Goal: Information Seeking & Learning: Learn about a topic

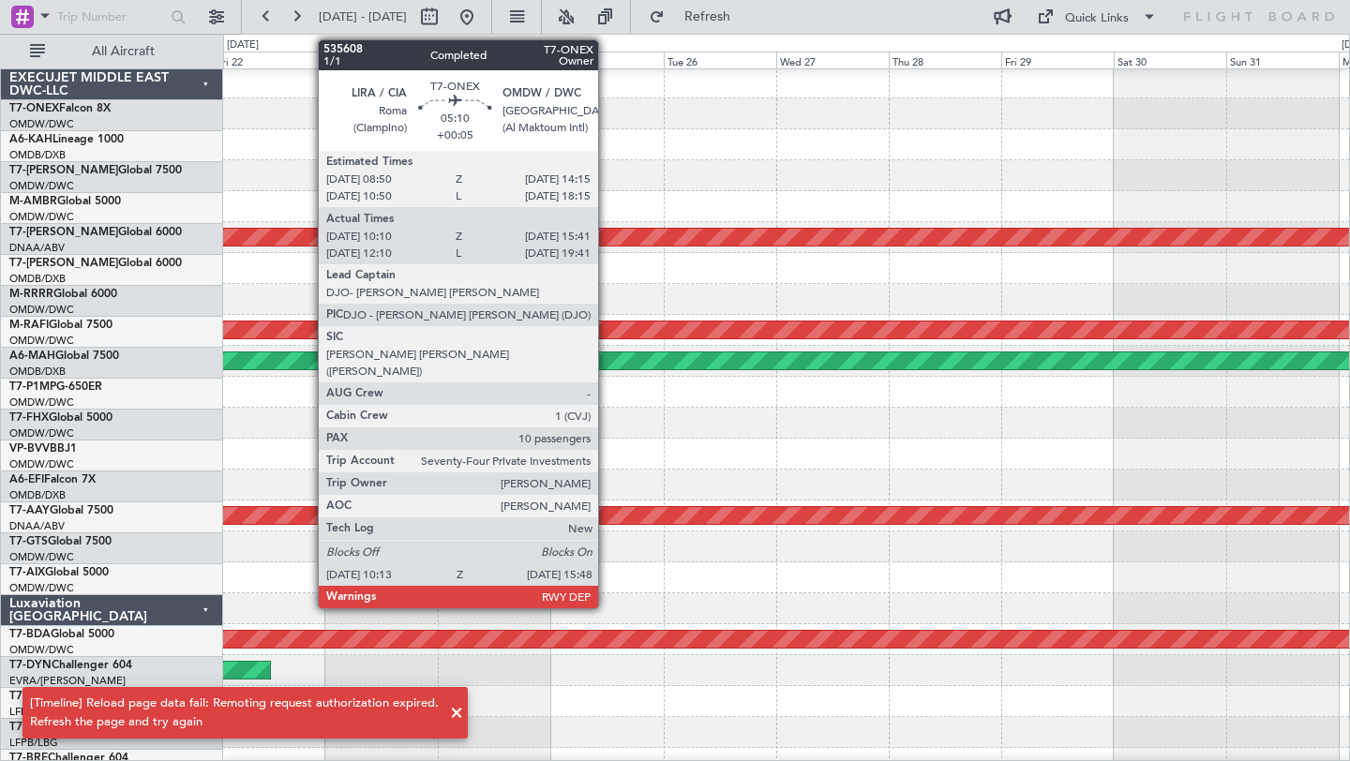
scroll to position [2, 0]
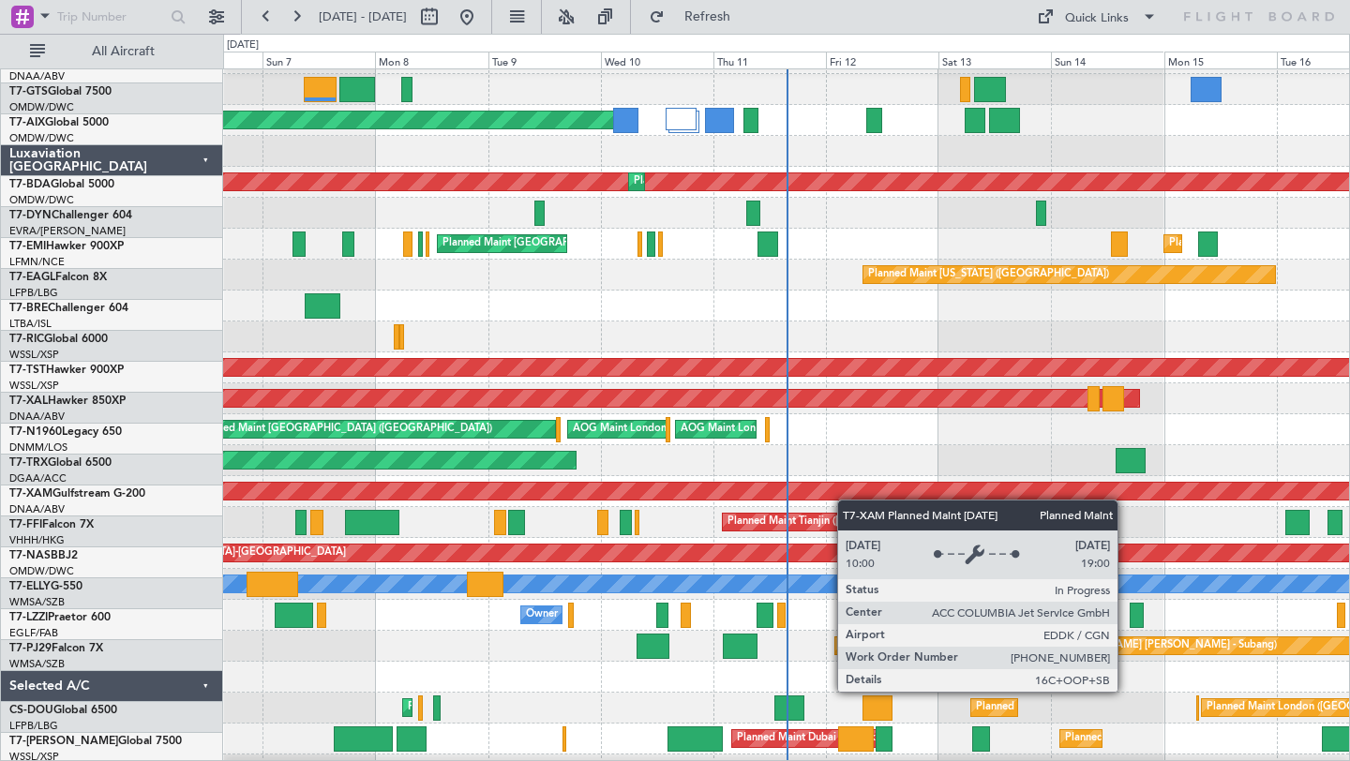
scroll to position [483, 0]
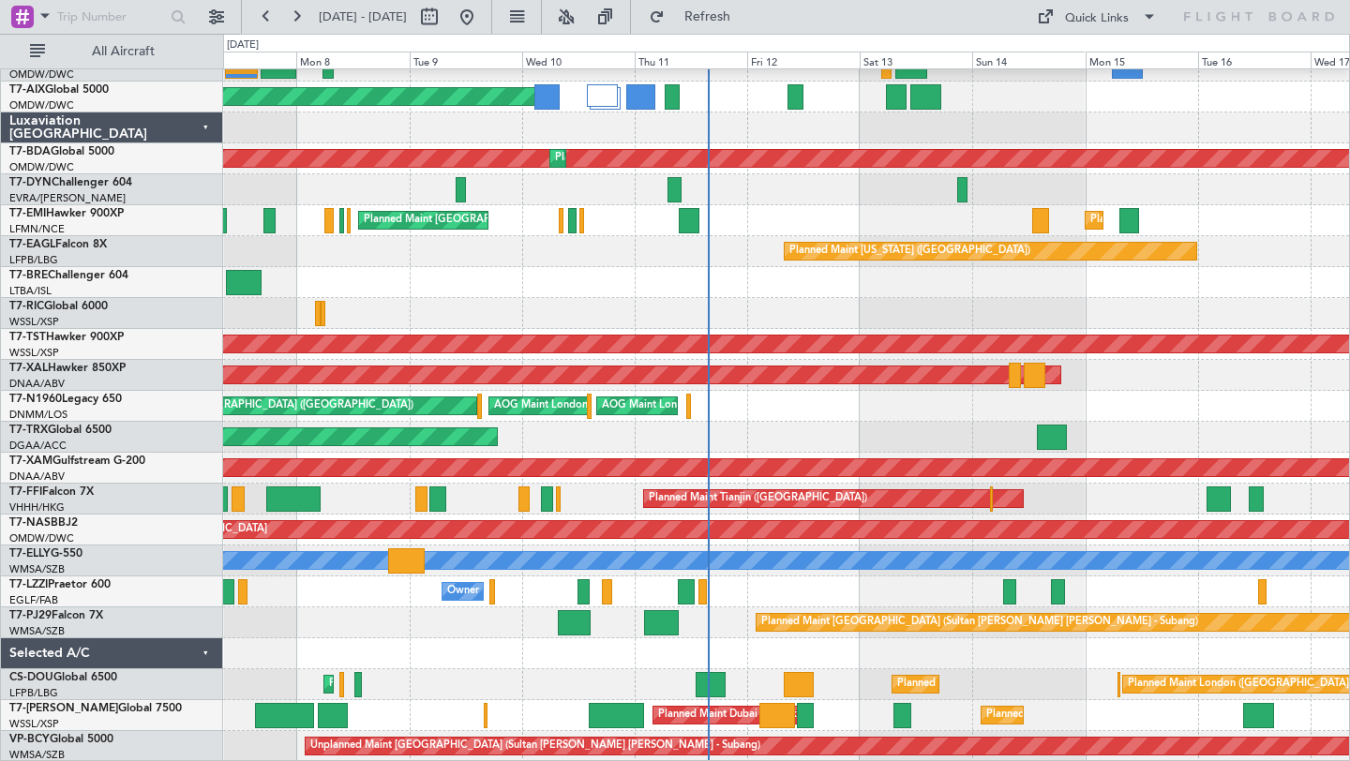
click at [873, 649] on div at bounding box center [786, 653] width 1126 height 31
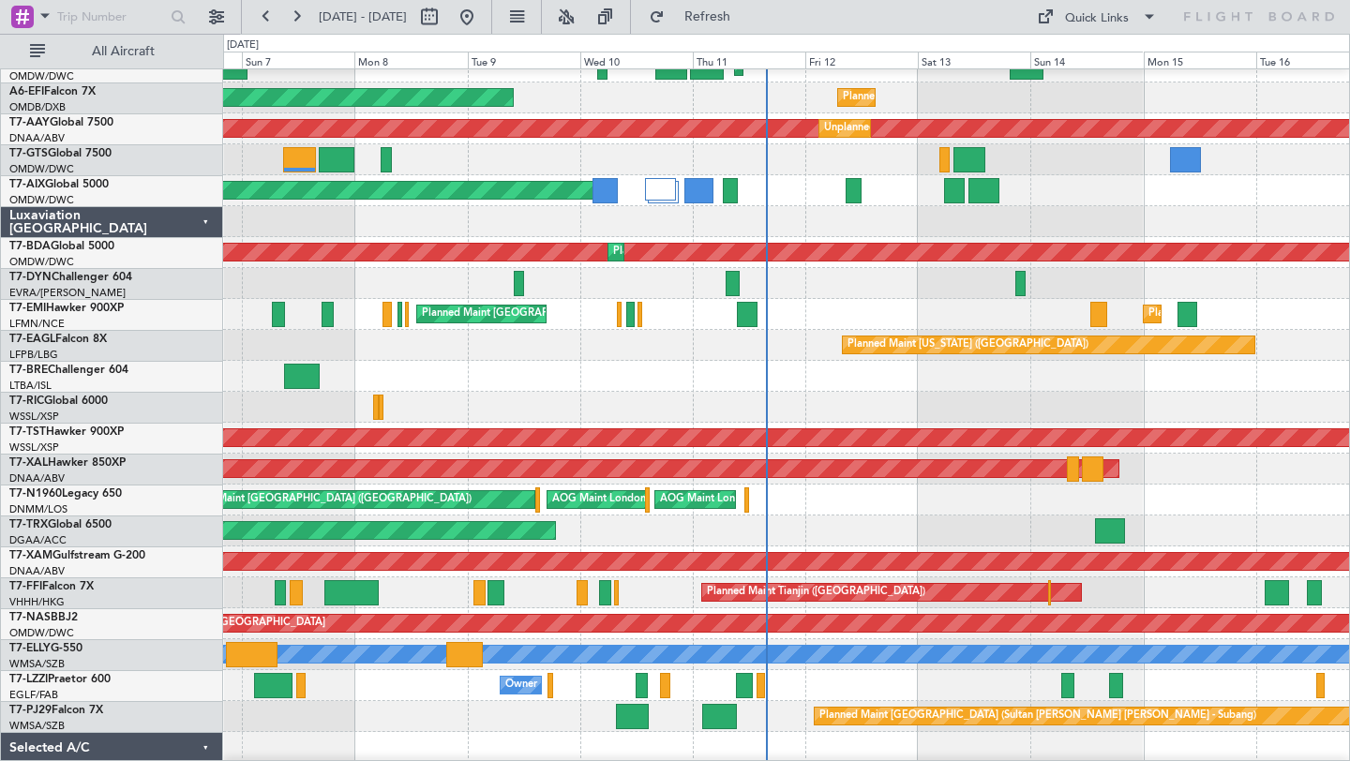
scroll to position [390, 0]
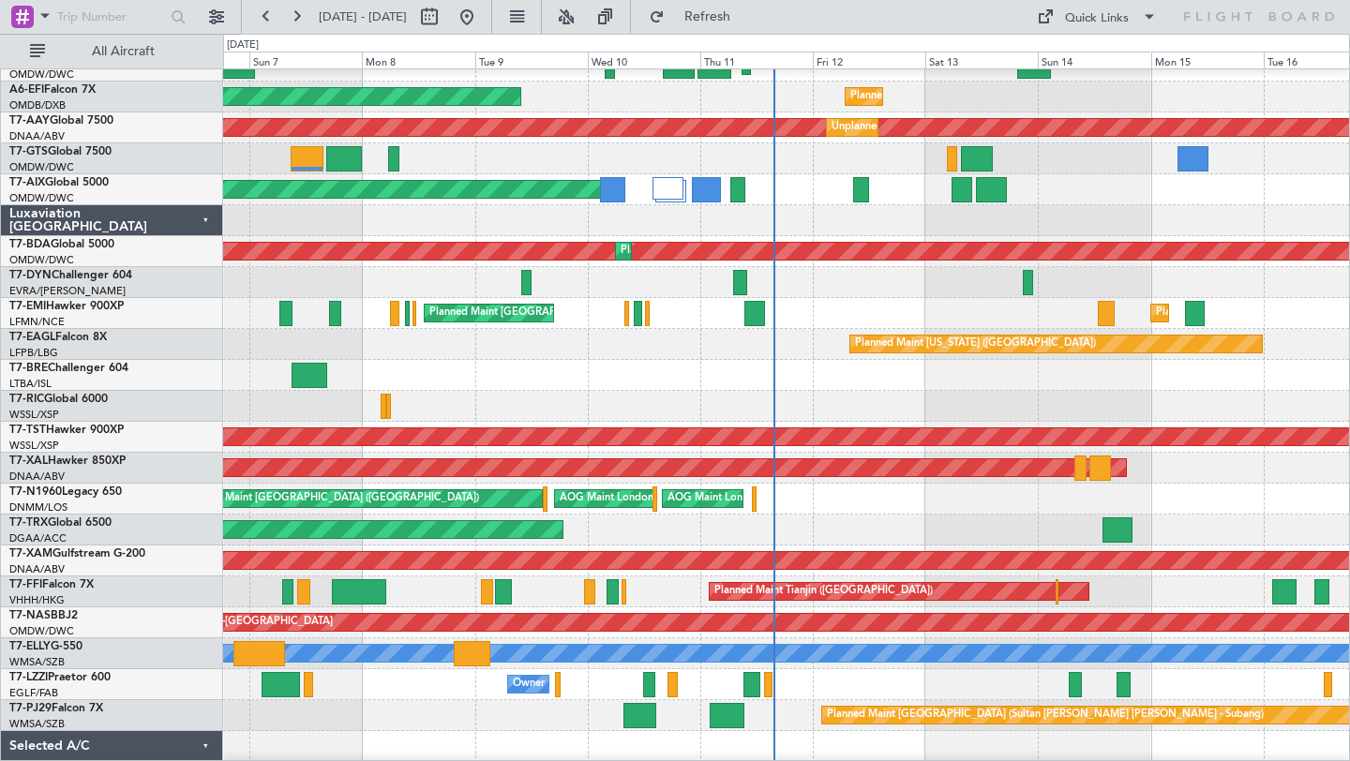
click at [919, 512] on div "Unplanned Maint [GEOGRAPHIC_DATA] ([GEOGRAPHIC_DATA]) AOG Maint [GEOGRAPHIC_DAT…" at bounding box center [786, 499] width 1126 height 31
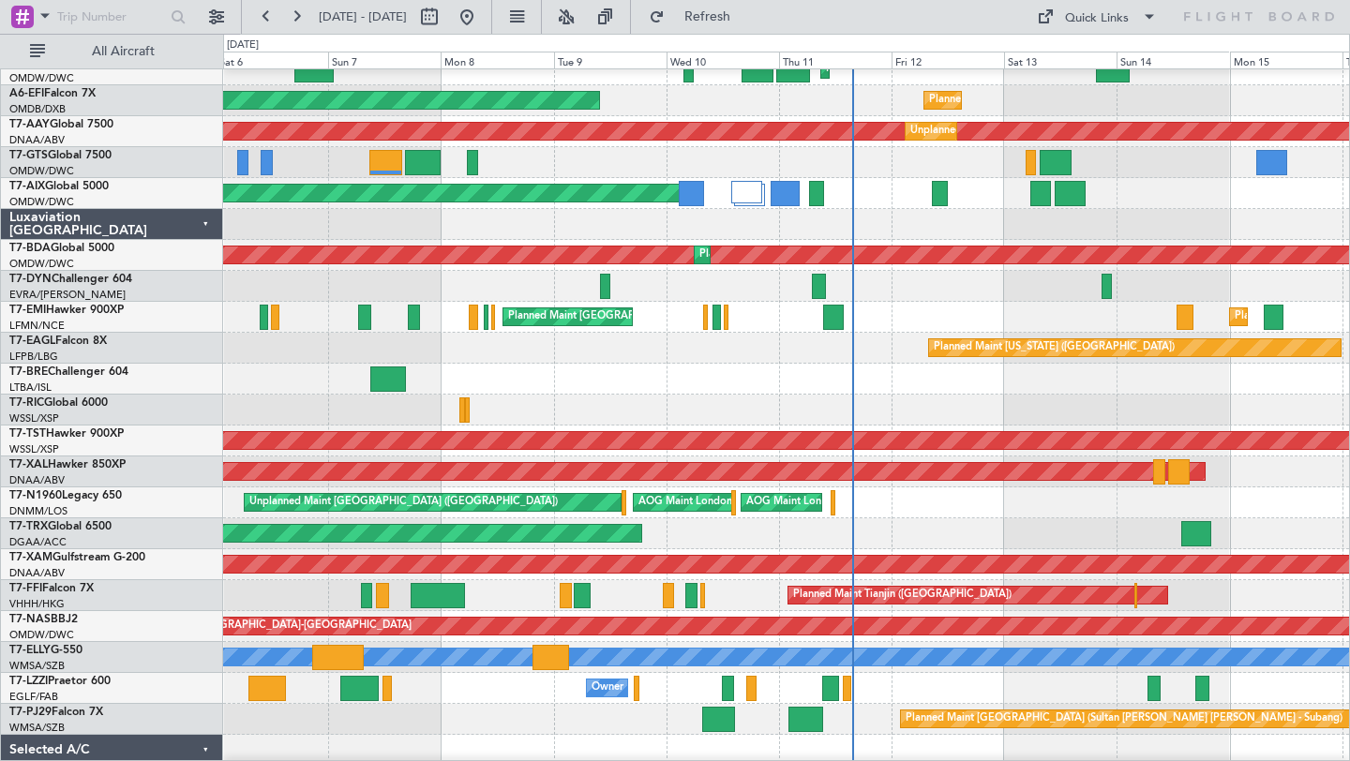
click at [802, 376] on div at bounding box center [786, 379] width 1126 height 31
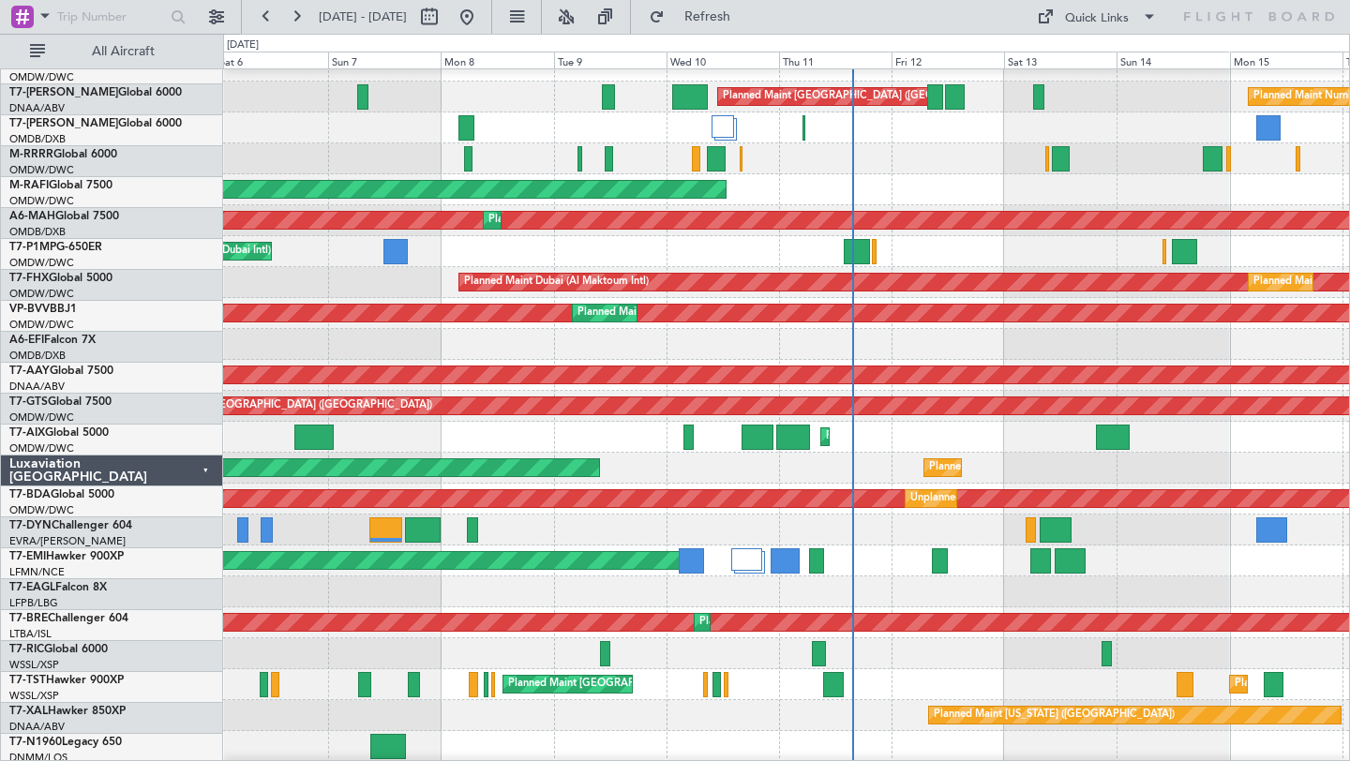
scroll to position [0, 0]
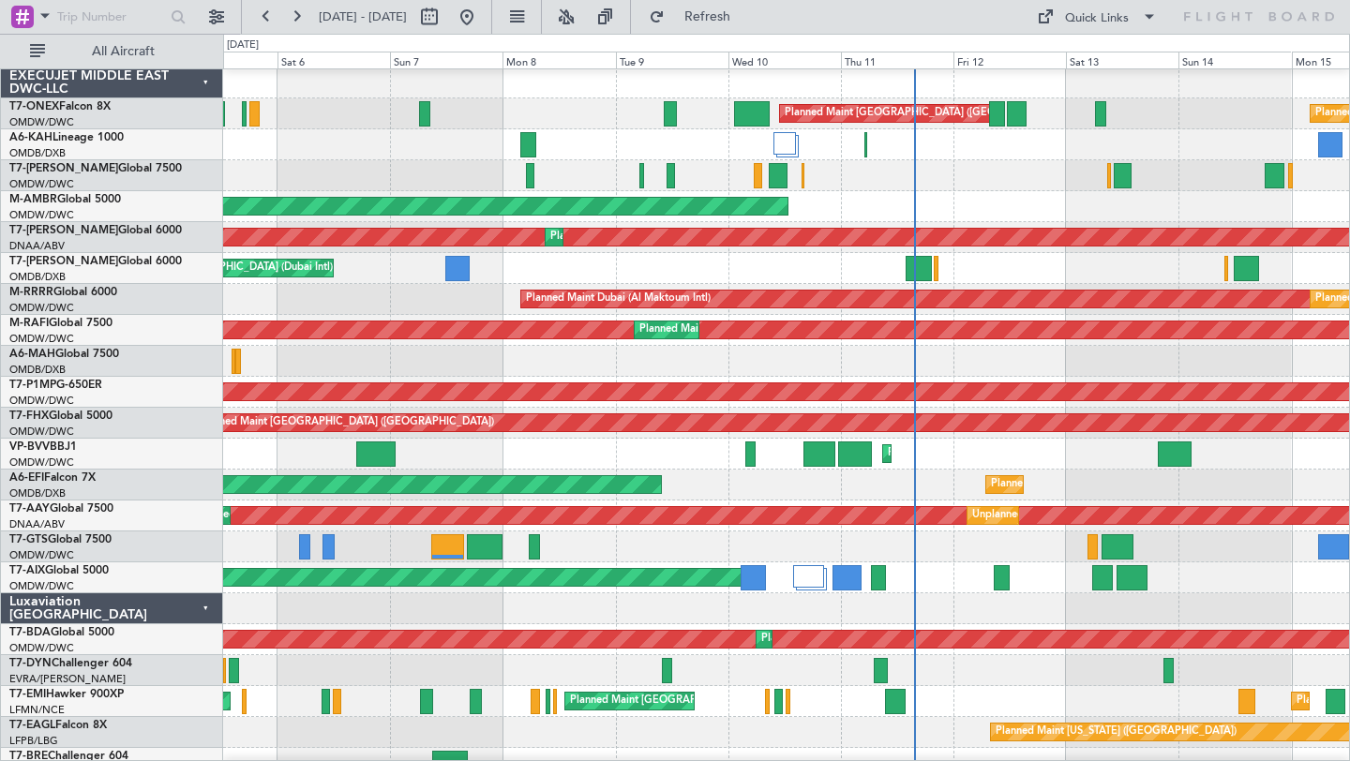
click at [841, 197] on div "AOG Maint Dubai (Al Maktoum Intl)" at bounding box center [786, 206] width 1126 height 31
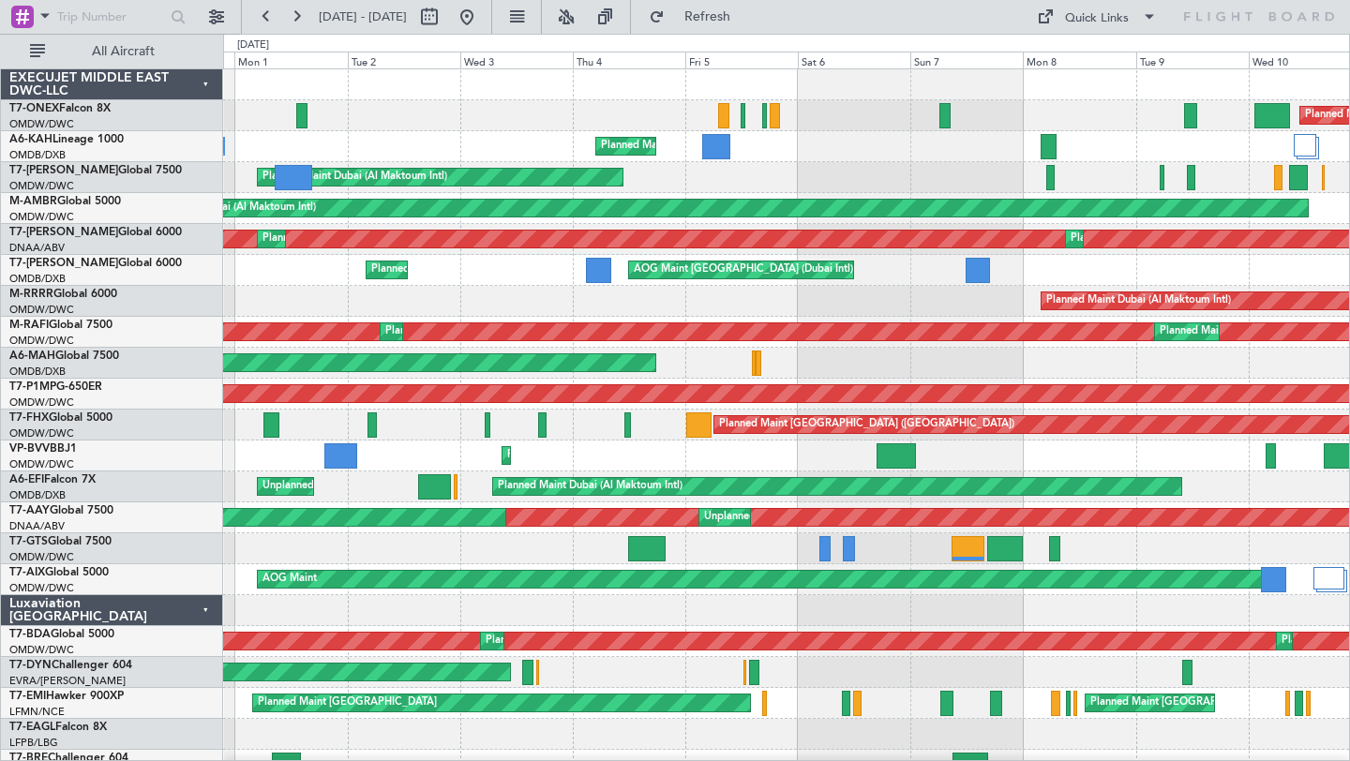
click at [996, 359] on div "Planned Maint [GEOGRAPHIC_DATA] ([GEOGRAPHIC_DATA] Intl)" at bounding box center [786, 363] width 1126 height 31
click at [268, 14] on button at bounding box center [266, 17] width 30 height 30
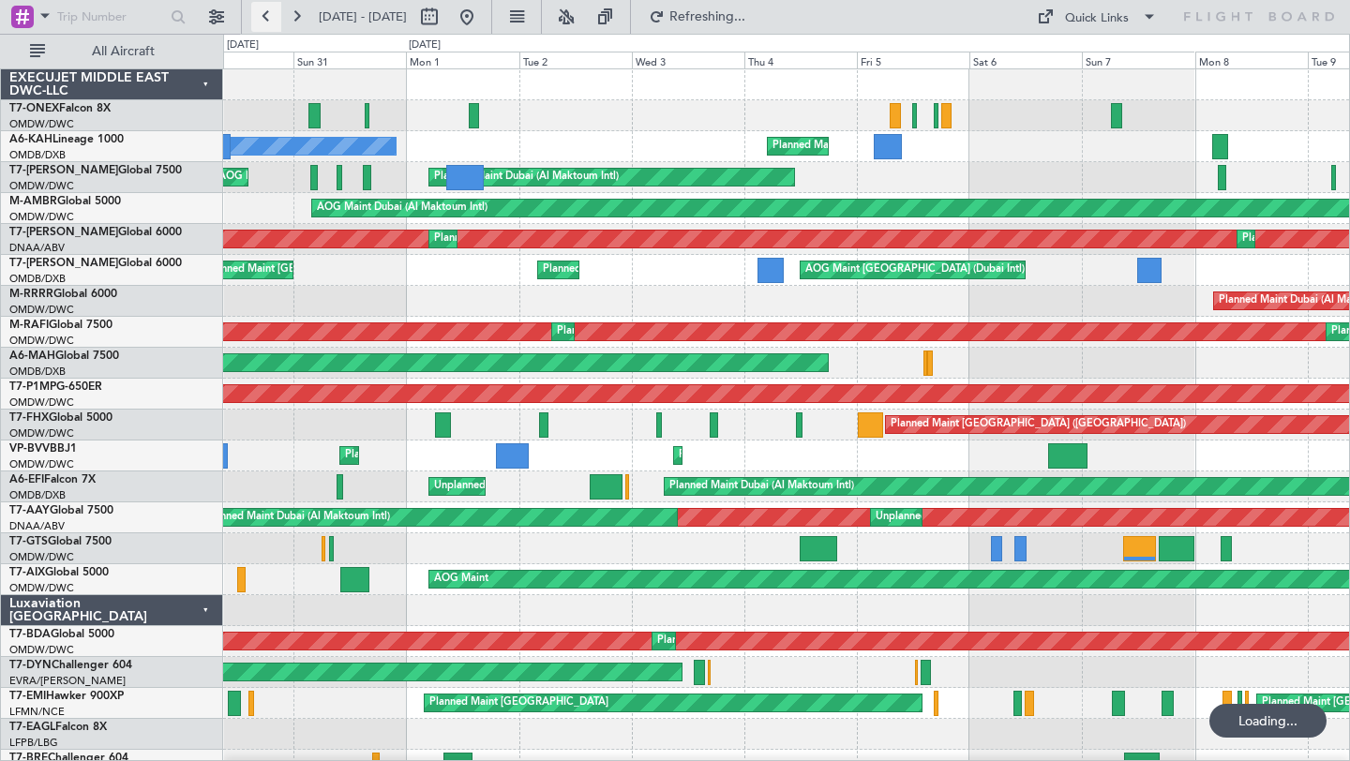
click at [268, 14] on button at bounding box center [266, 17] width 30 height 30
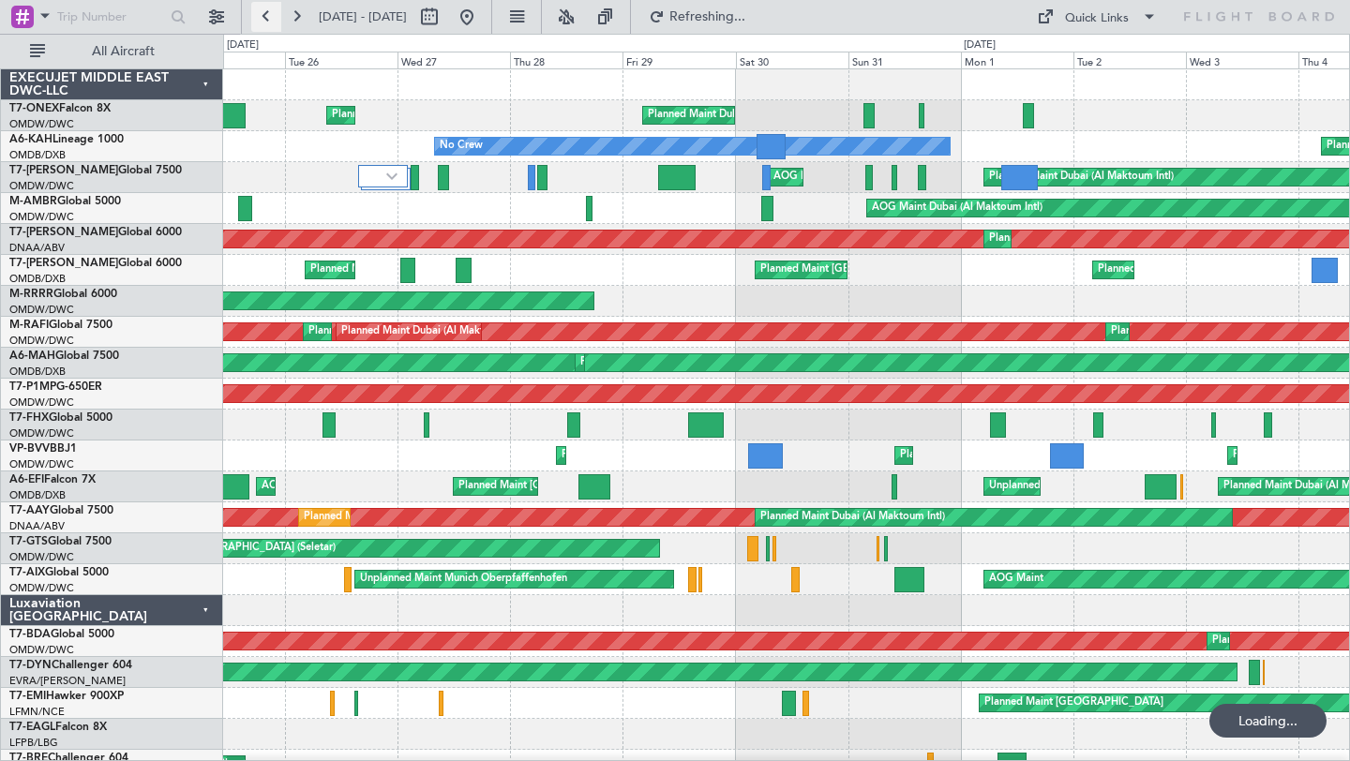
click at [268, 14] on button at bounding box center [266, 17] width 30 height 30
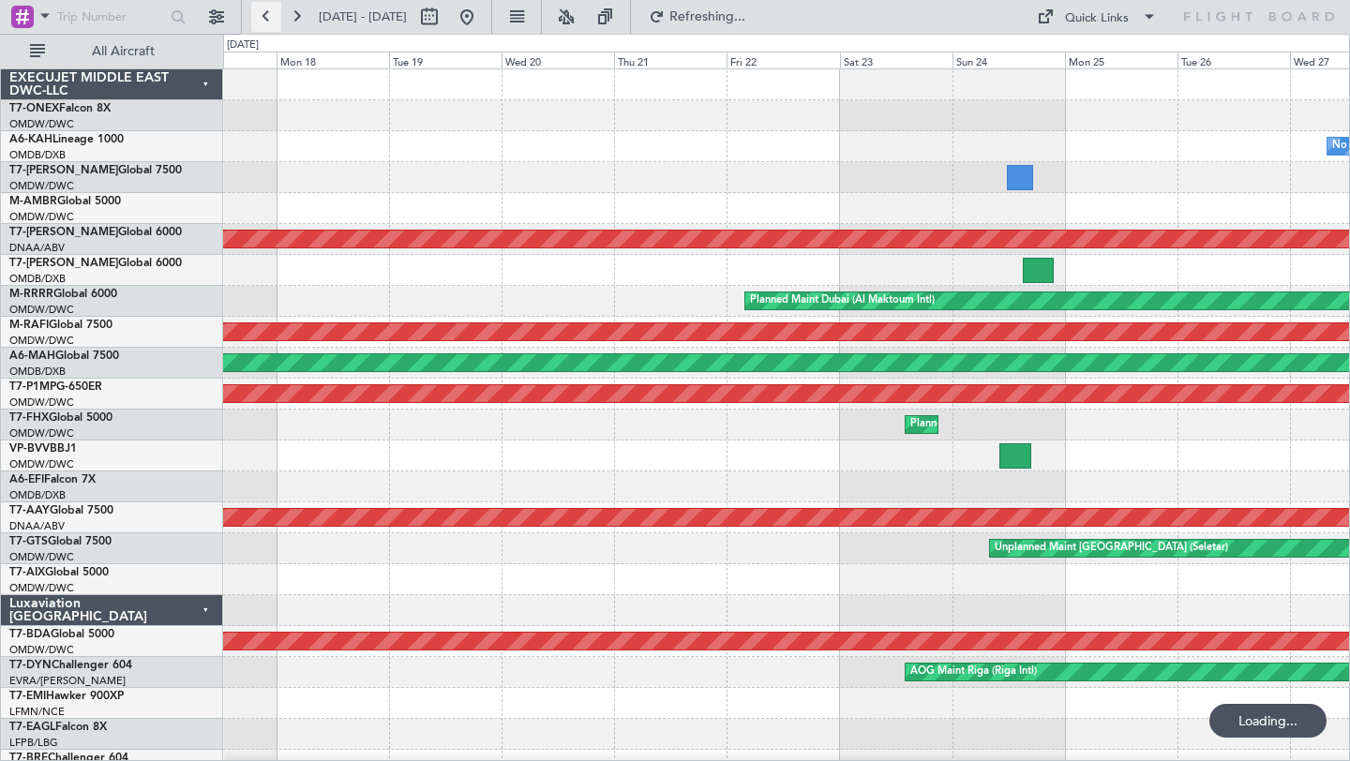
click at [268, 14] on button at bounding box center [266, 17] width 30 height 30
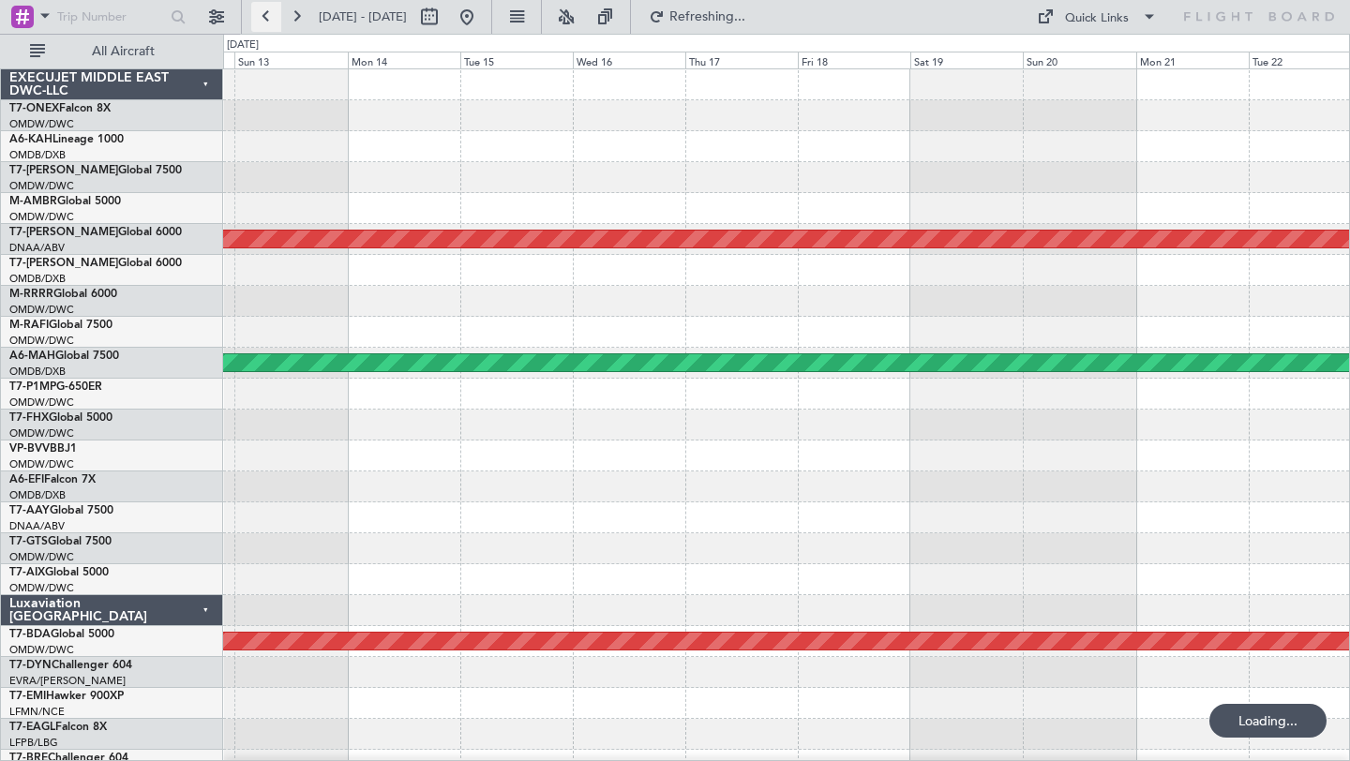
click at [268, 13] on button at bounding box center [266, 17] width 30 height 30
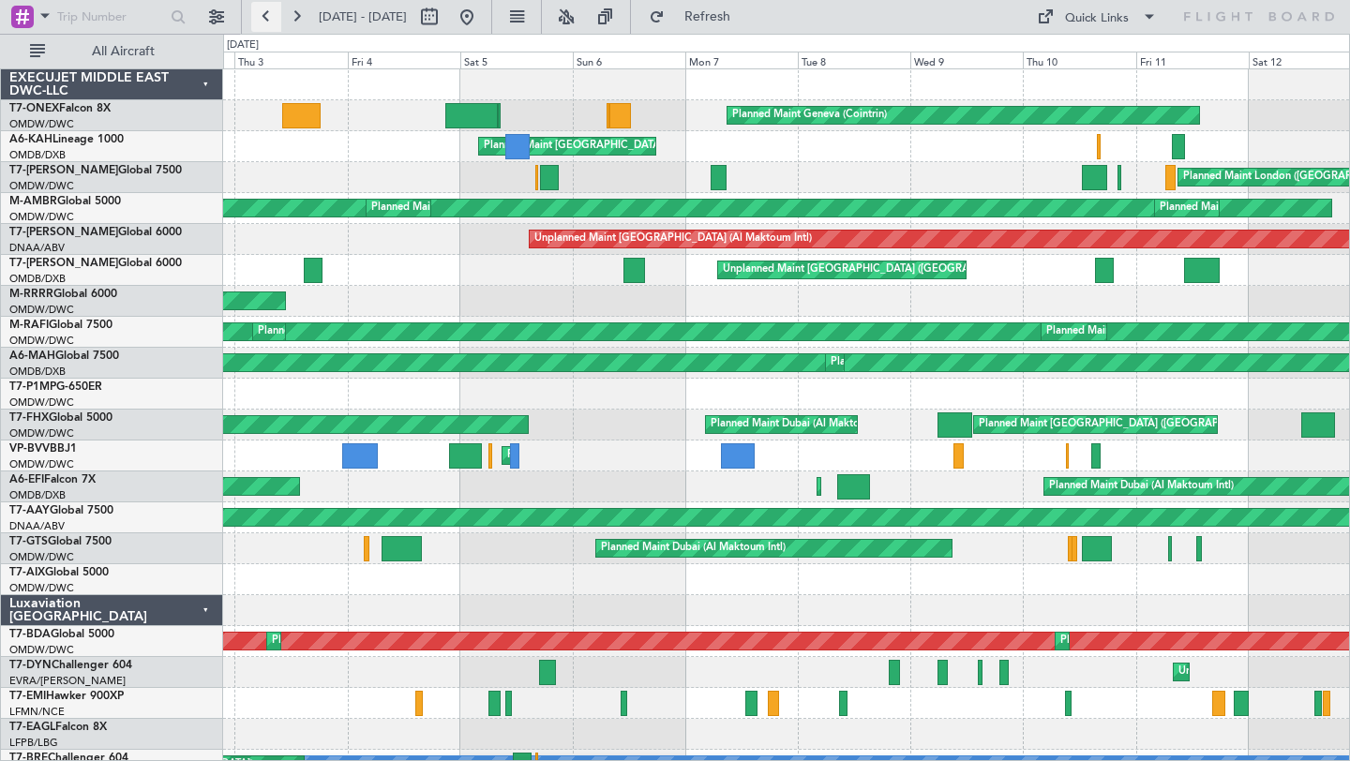
click at [261, 19] on button at bounding box center [266, 17] width 30 height 30
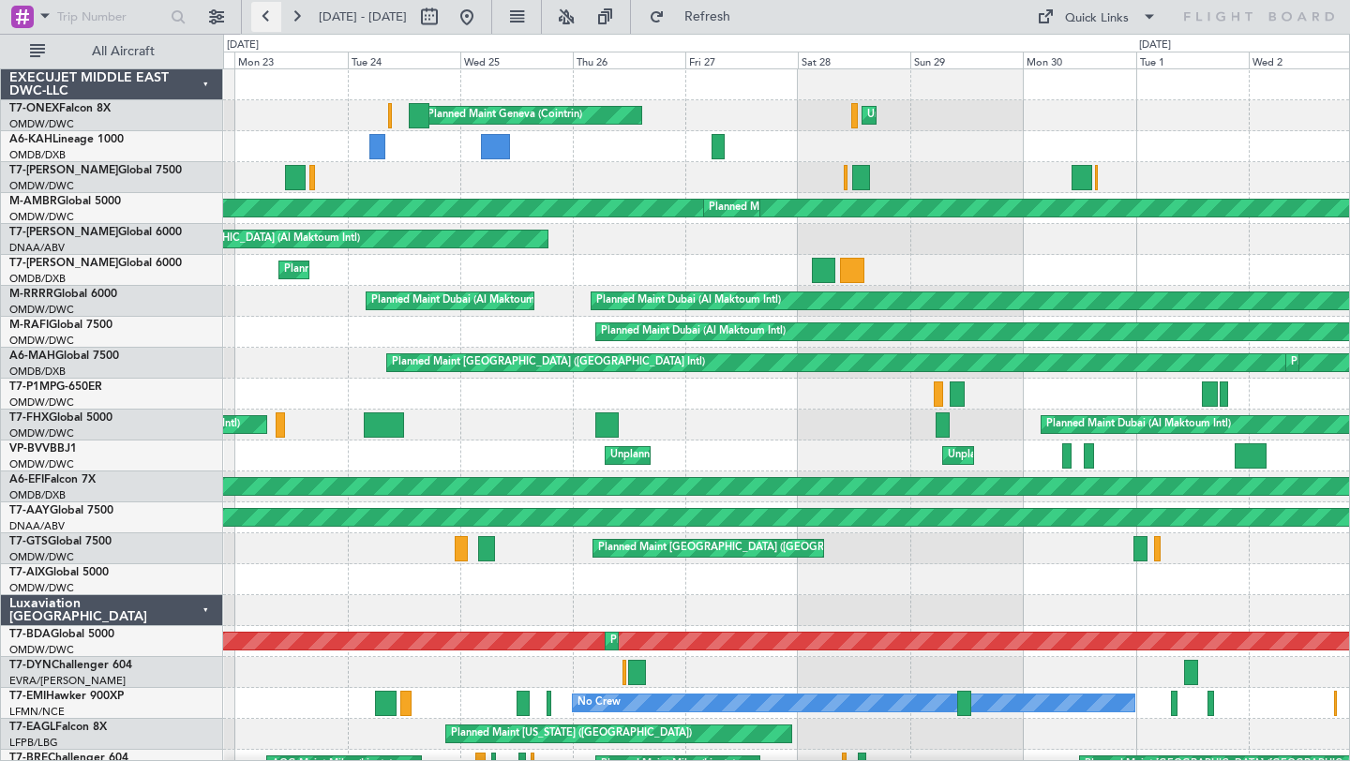
click at [269, 18] on button at bounding box center [266, 17] width 30 height 30
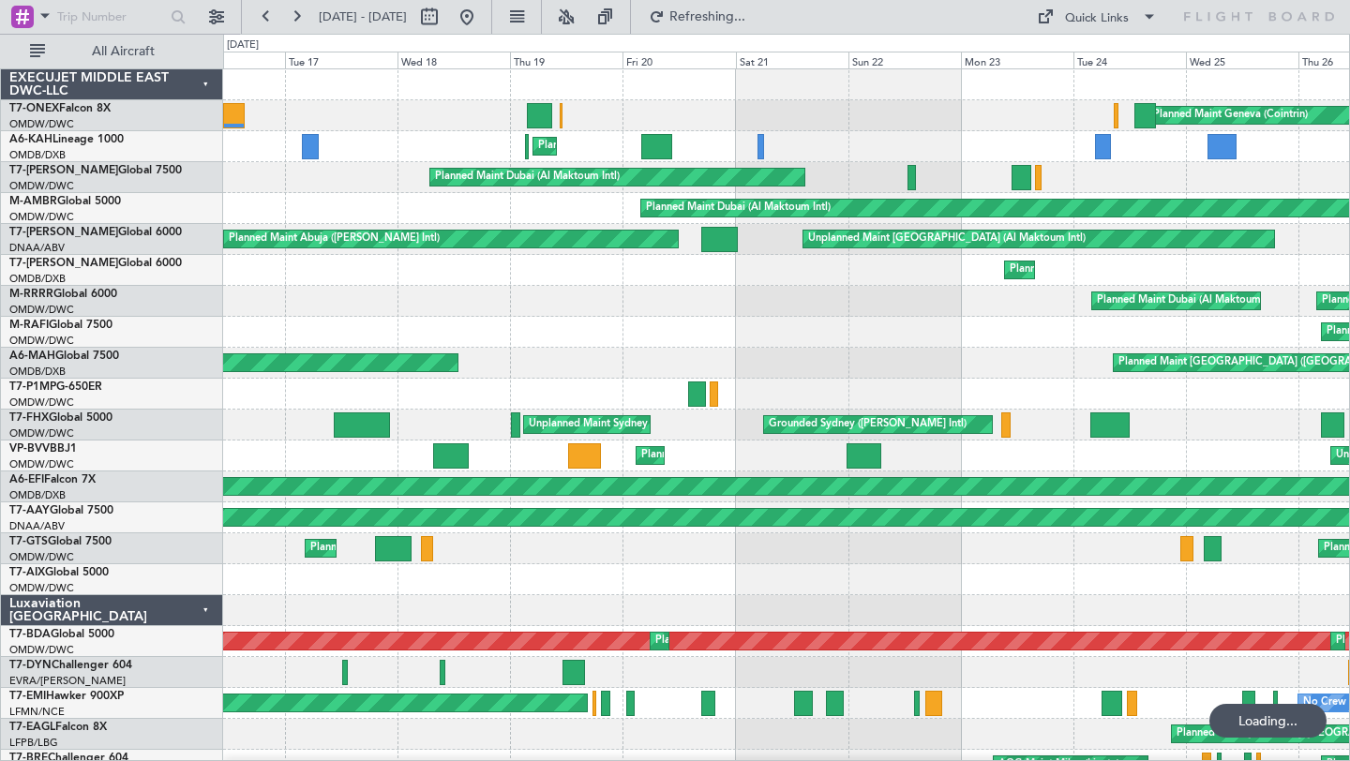
click at [576, 303] on div "Planned Maint Dubai (Al Maktoum Intl) Planned Maint [GEOGRAPHIC_DATA] (Al Makto…" at bounding box center [786, 301] width 1126 height 31
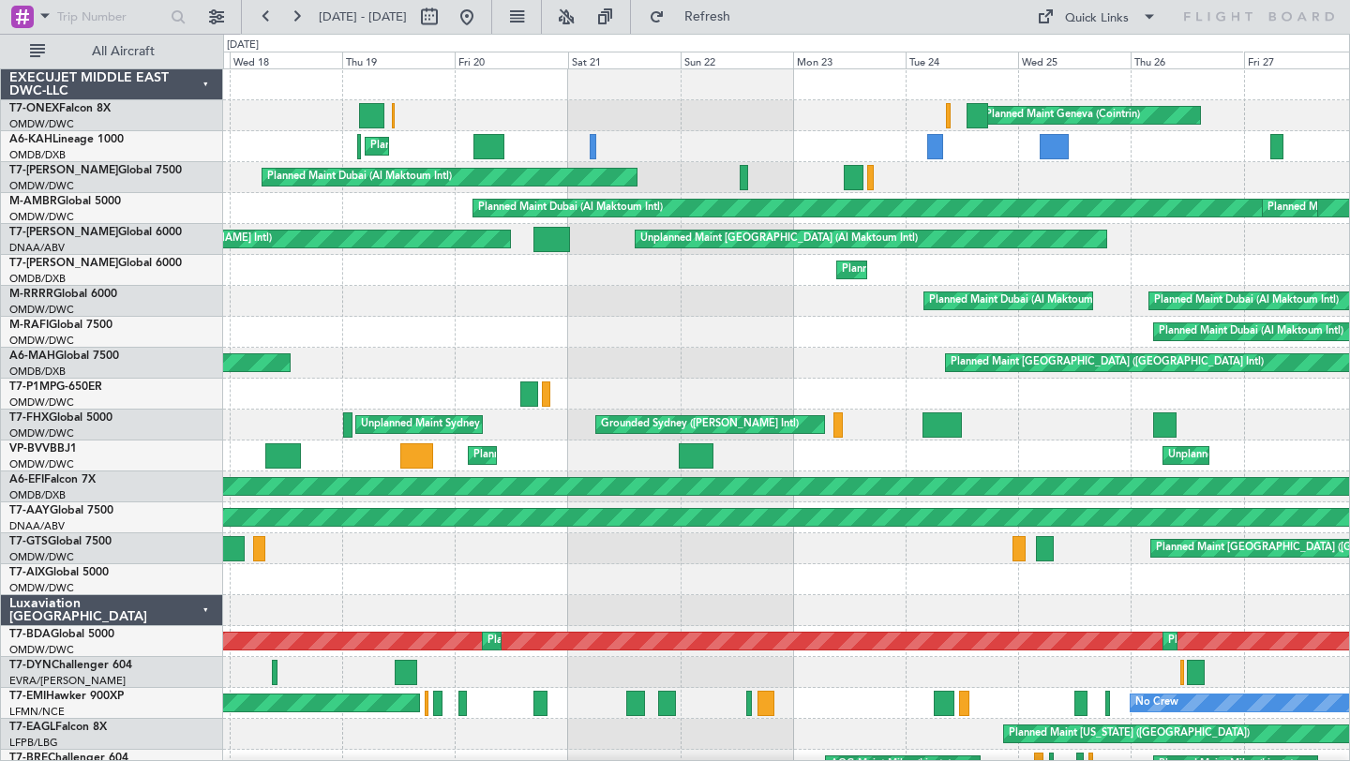
click at [706, 325] on div "Planned Maint Dubai (Al Maktoum Intl)" at bounding box center [786, 332] width 1126 height 31
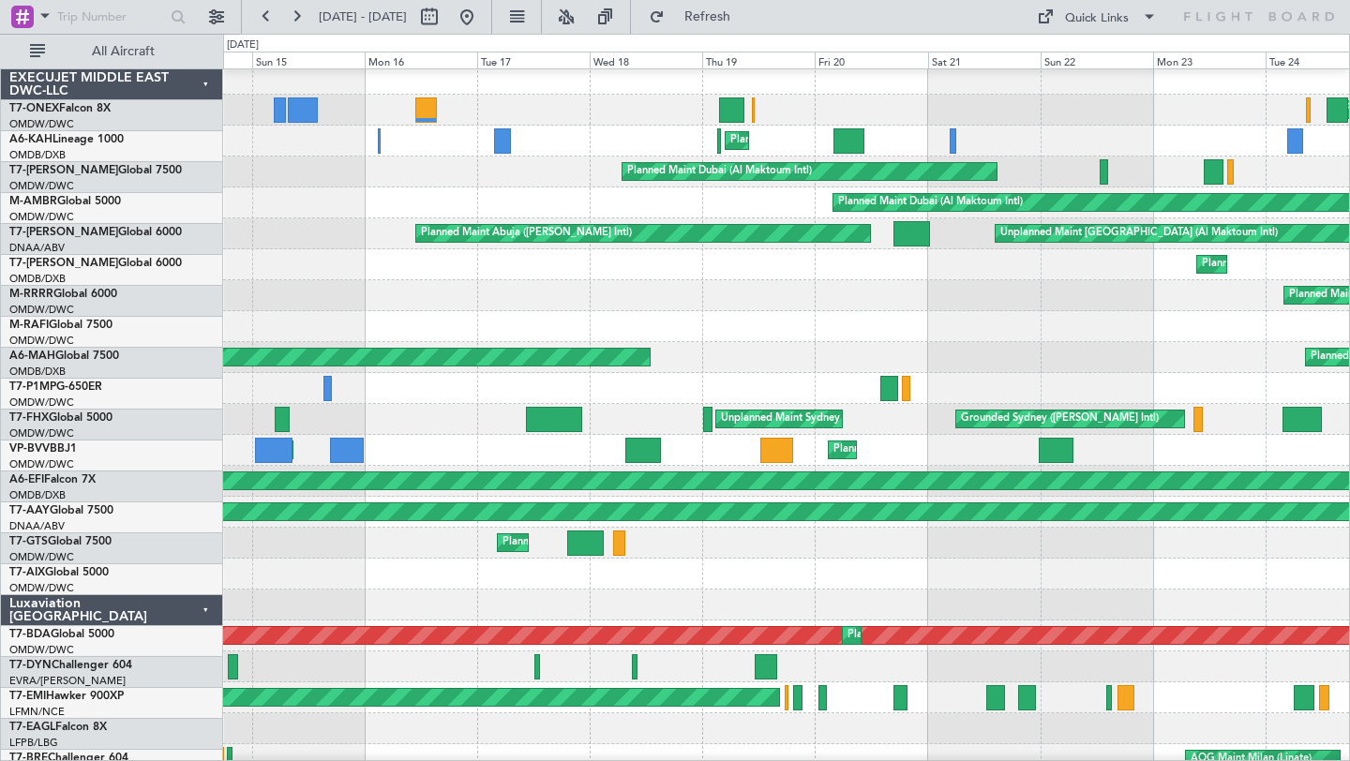
click at [1028, 286] on div "Planned Maint Geneva (Cointrin) Planned Maint [GEOGRAPHIC_DATA] (Al Maktoum Int…" at bounding box center [786, 652] width 1126 height 1176
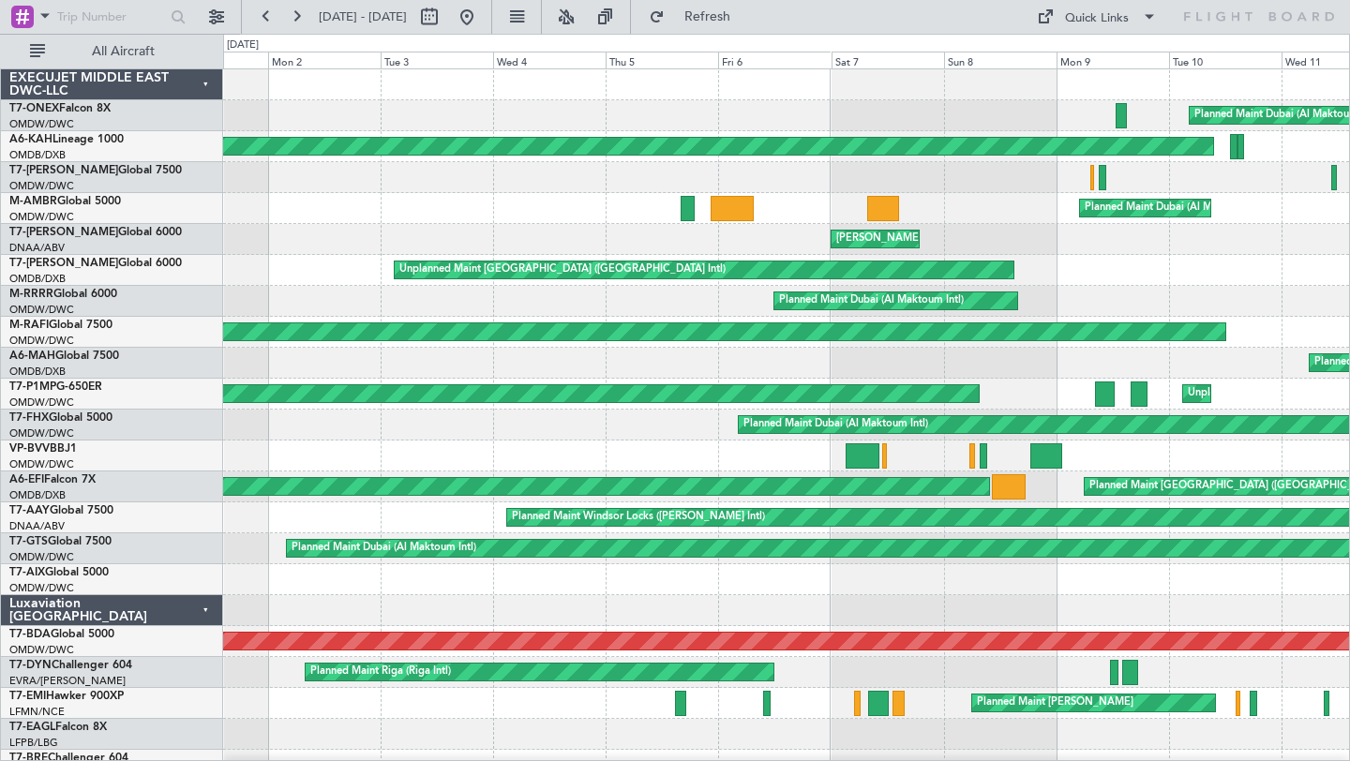
click at [1254, 337] on div "Planned Maint Dubai (Al Maktoum Intl) Planned Maint [GEOGRAPHIC_DATA] (Al Batee…" at bounding box center [786, 657] width 1126 height 1176
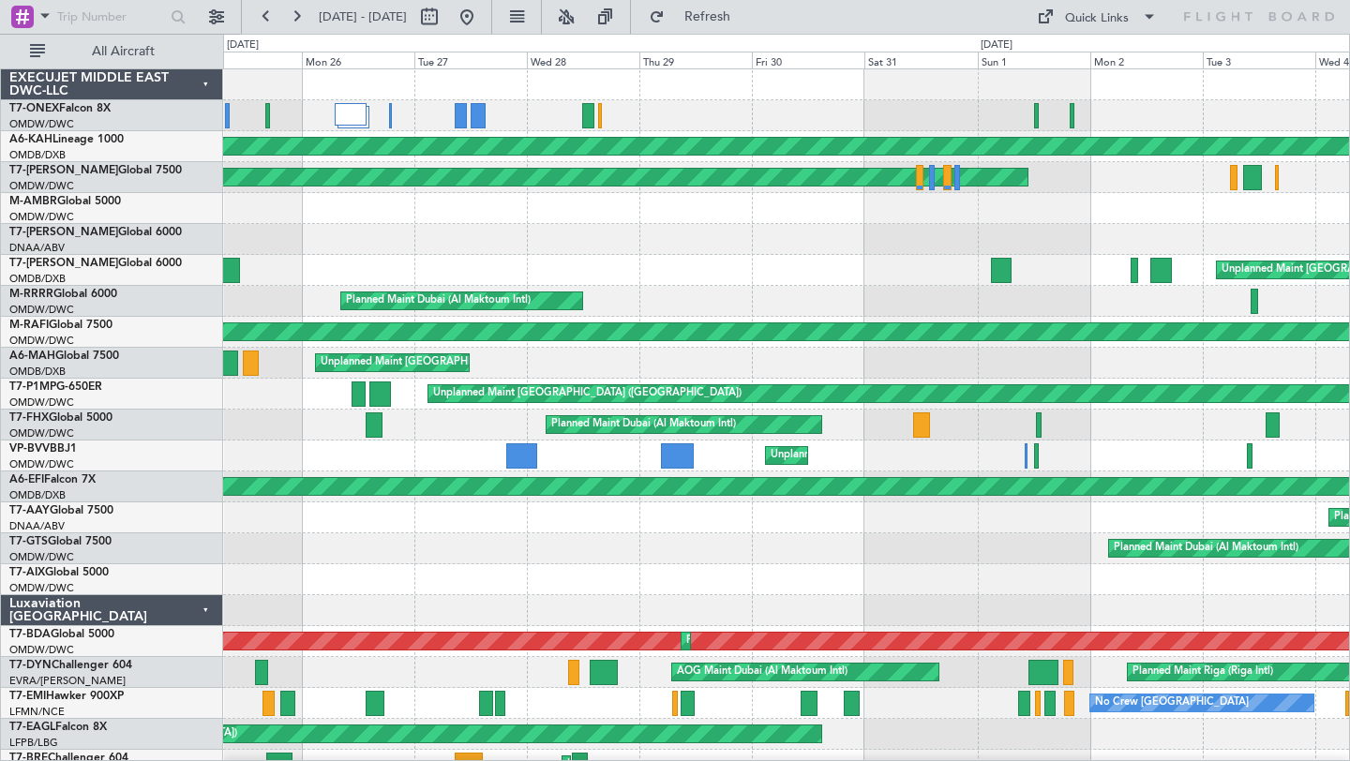
click at [469, 314] on div "AOG Maint Dubai (Al Maktoum Intl) Planned Maint [GEOGRAPHIC_DATA] (Al Bateen Ex…" at bounding box center [786, 657] width 1126 height 1176
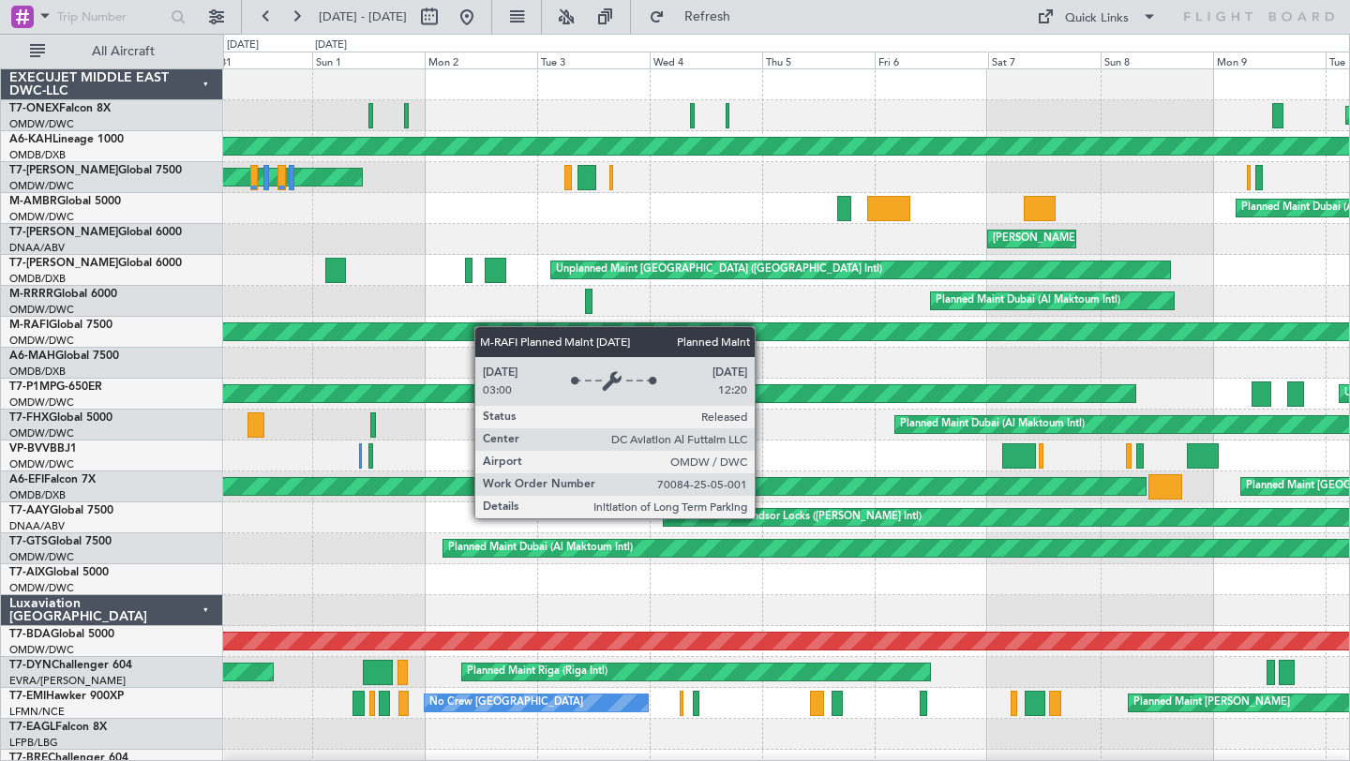
click at [448, 335] on div "Planned Maint Dubai (Al Maktoum Intl) Planned Maint [GEOGRAPHIC_DATA] (Al Batee…" at bounding box center [786, 657] width 1126 height 1176
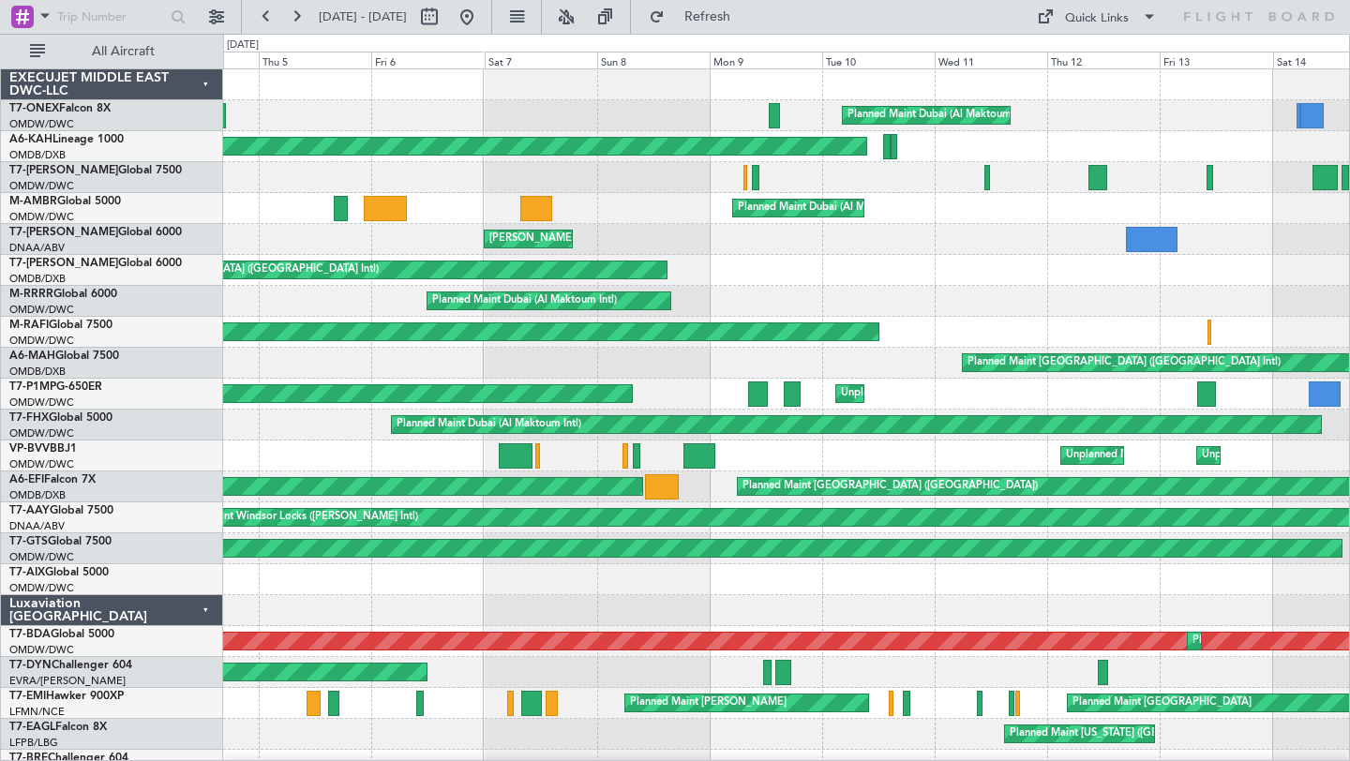
click at [532, 291] on div "Planned Maint Dubai (Al Maktoum Intl) Planned Maint [GEOGRAPHIC_DATA] (Al Batee…" at bounding box center [786, 657] width 1126 height 1176
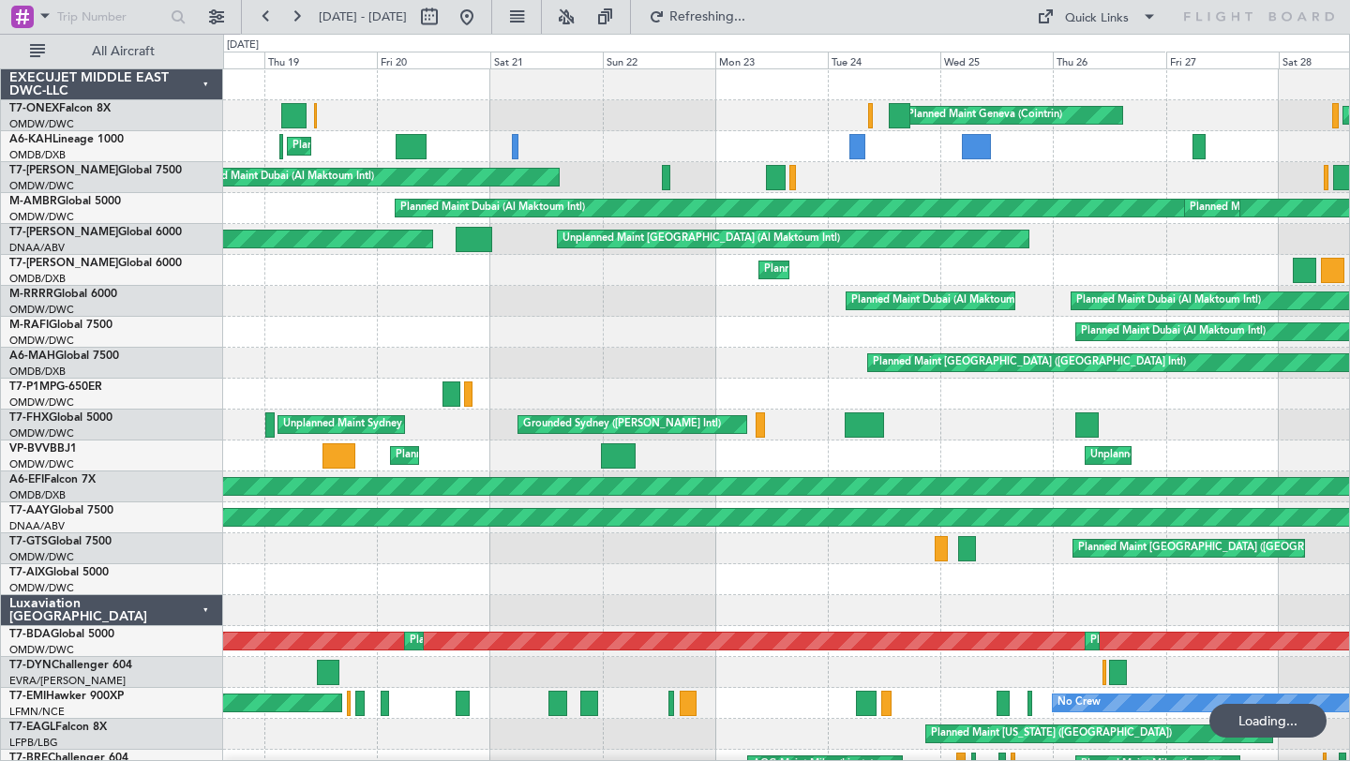
click at [586, 342] on div "Planned Maint Dubai (Al Maktoum Intl)" at bounding box center [786, 332] width 1126 height 31
click at [296, 20] on button at bounding box center [296, 17] width 30 height 30
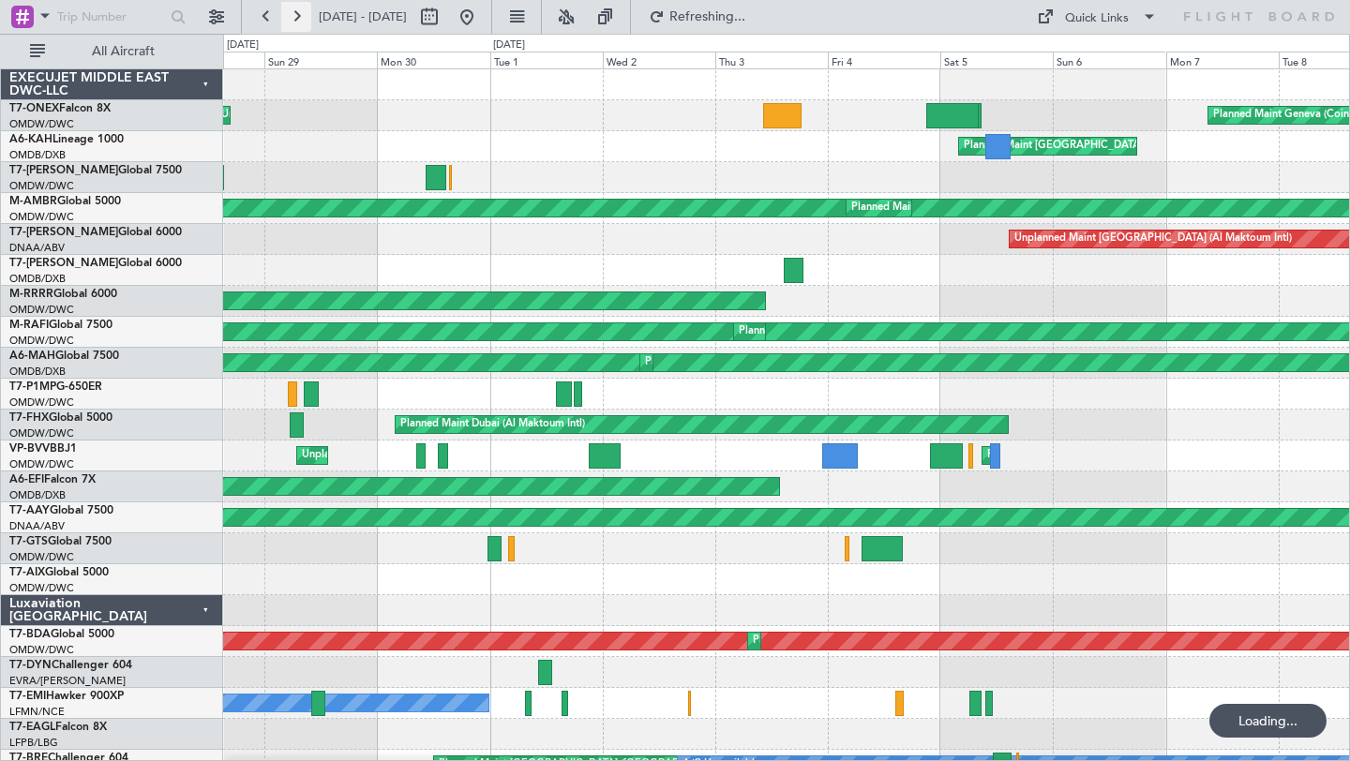
click at [296, 20] on button at bounding box center [296, 17] width 30 height 30
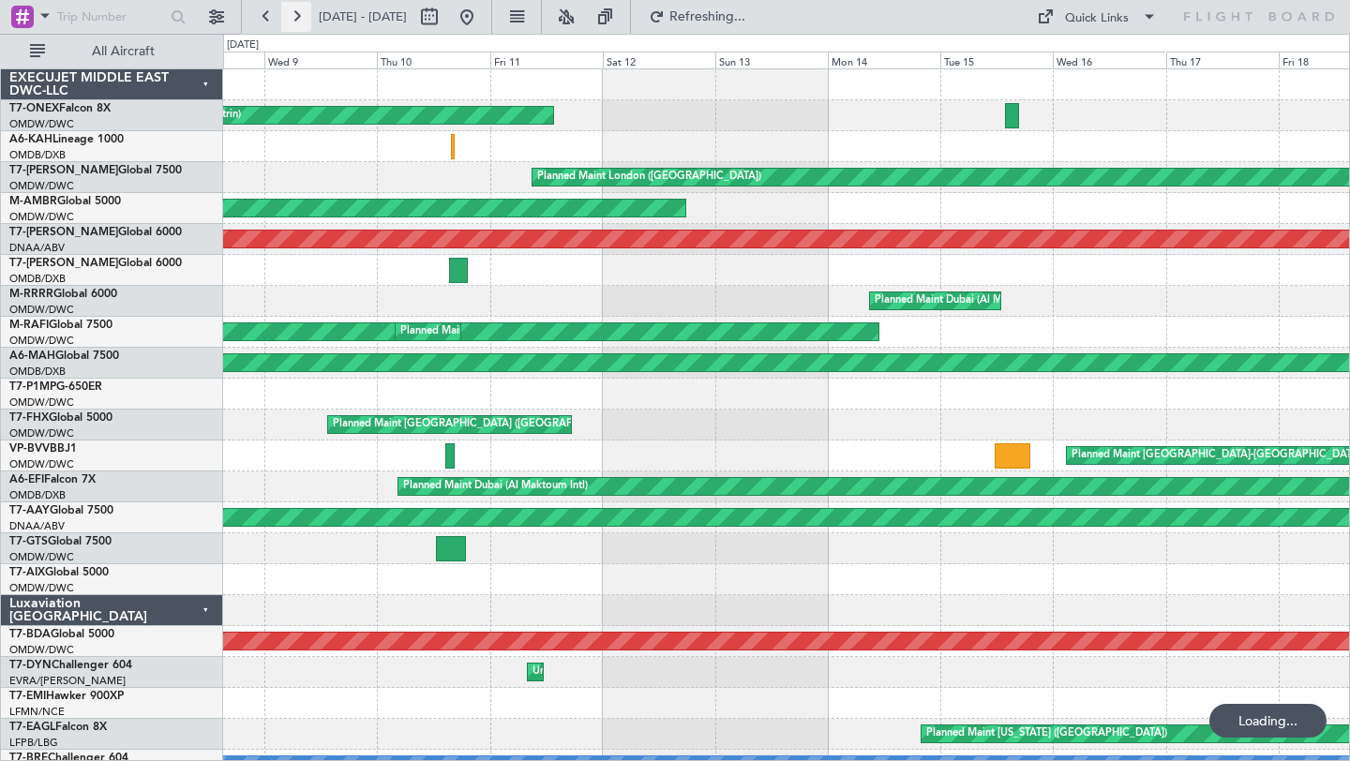
click at [296, 20] on button at bounding box center [296, 17] width 30 height 30
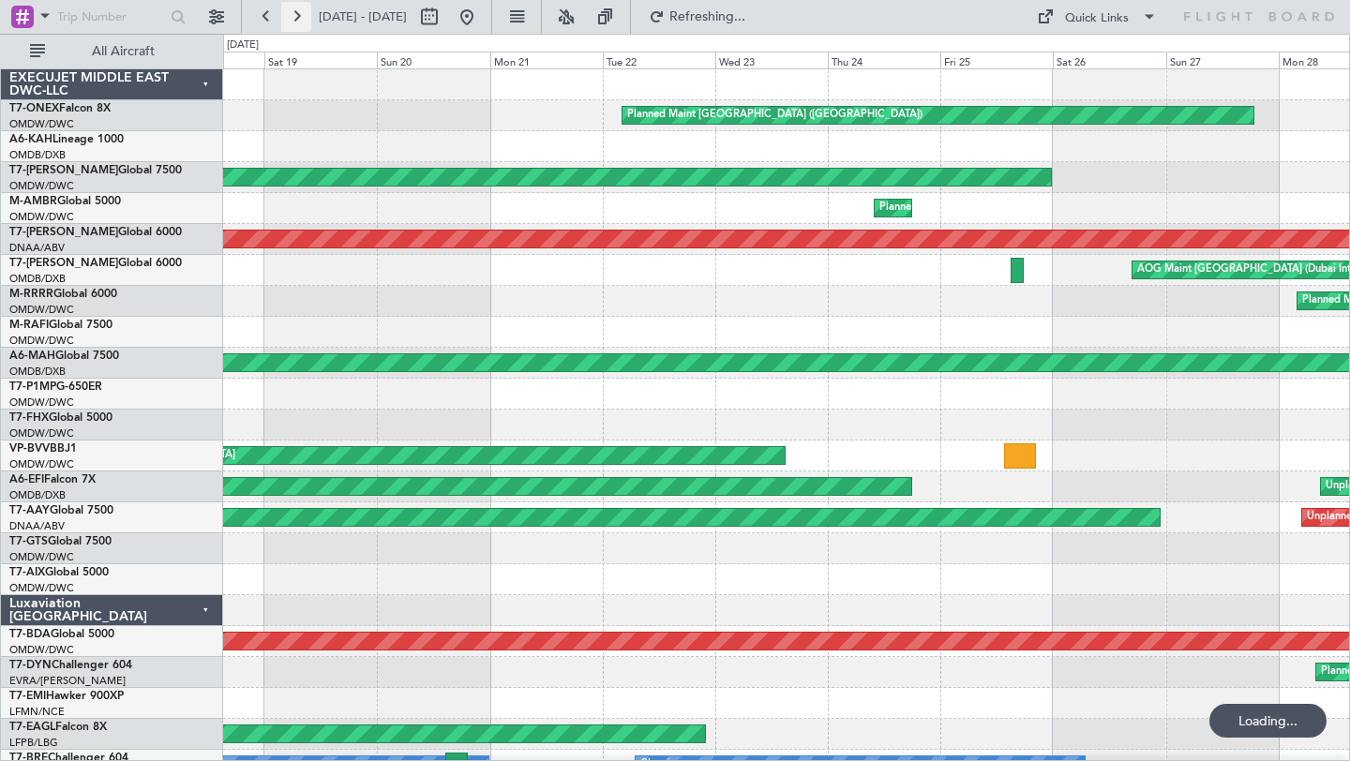
click at [296, 20] on button at bounding box center [296, 17] width 30 height 30
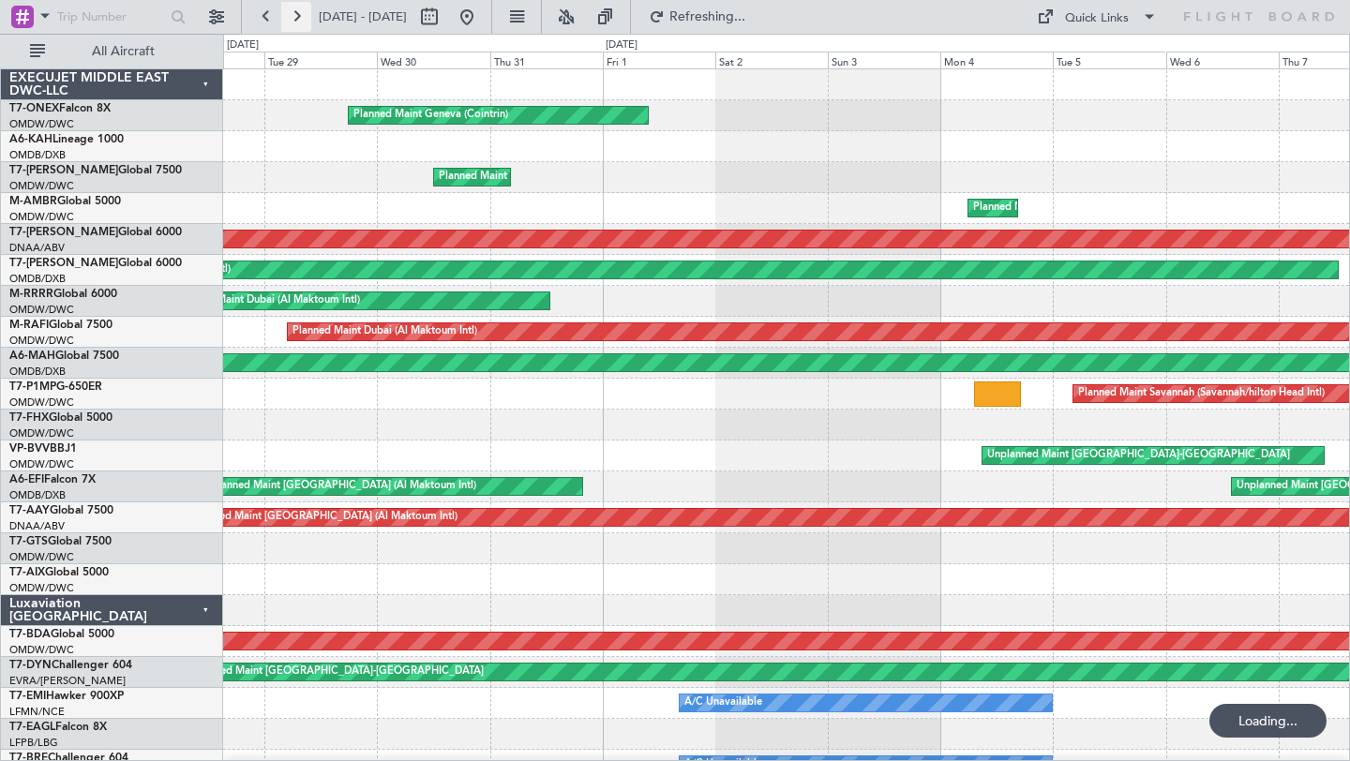
click at [296, 20] on button at bounding box center [296, 17] width 30 height 30
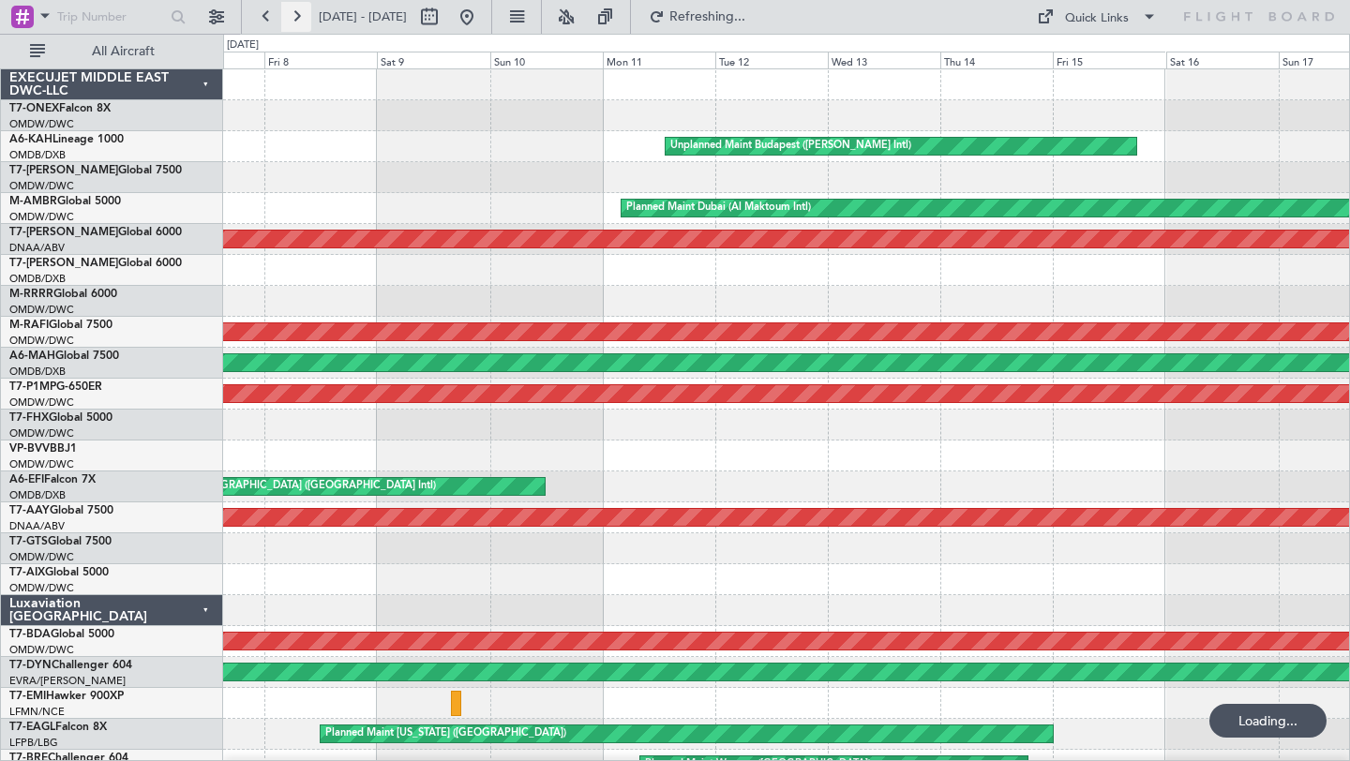
click at [296, 20] on button at bounding box center [296, 17] width 30 height 30
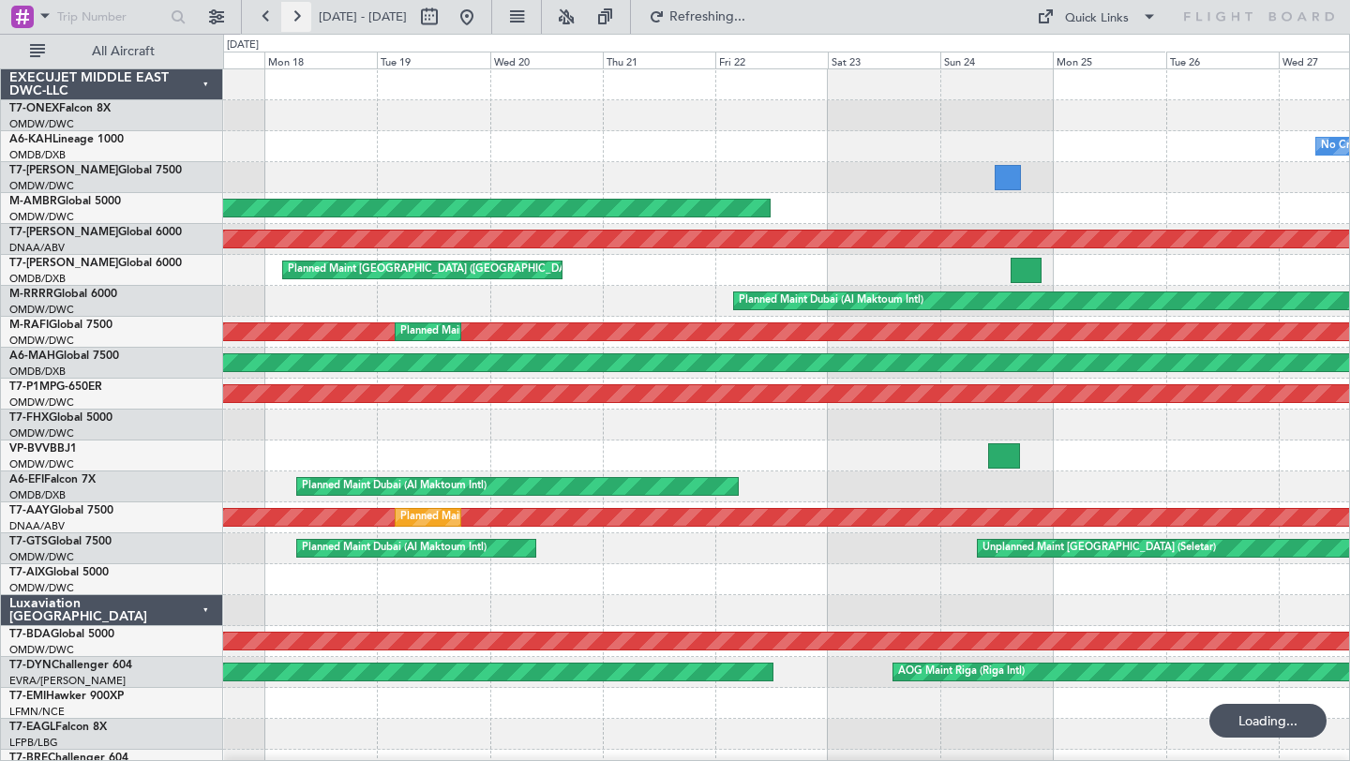
click at [296, 20] on button at bounding box center [296, 17] width 30 height 30
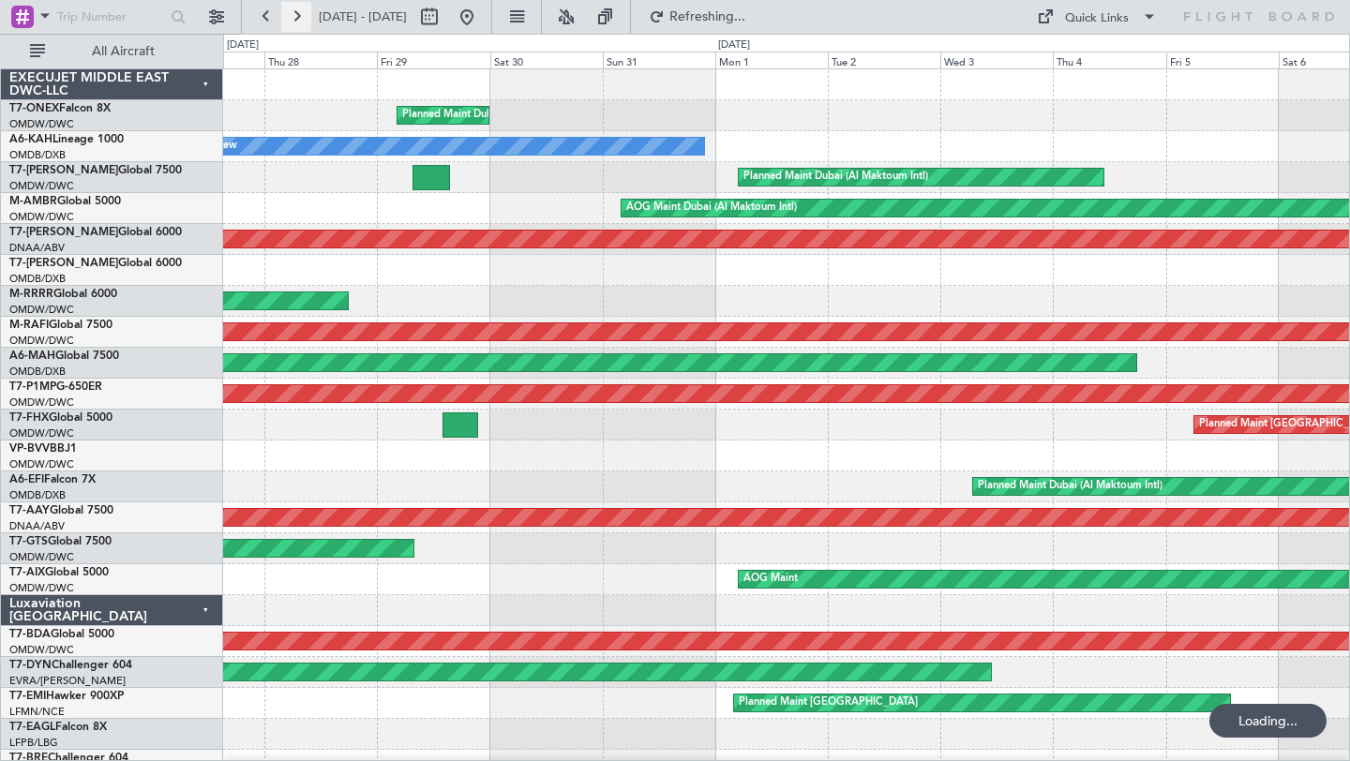
click at [296, 20] on button at bounding box center [296, 17] width 30 height 30
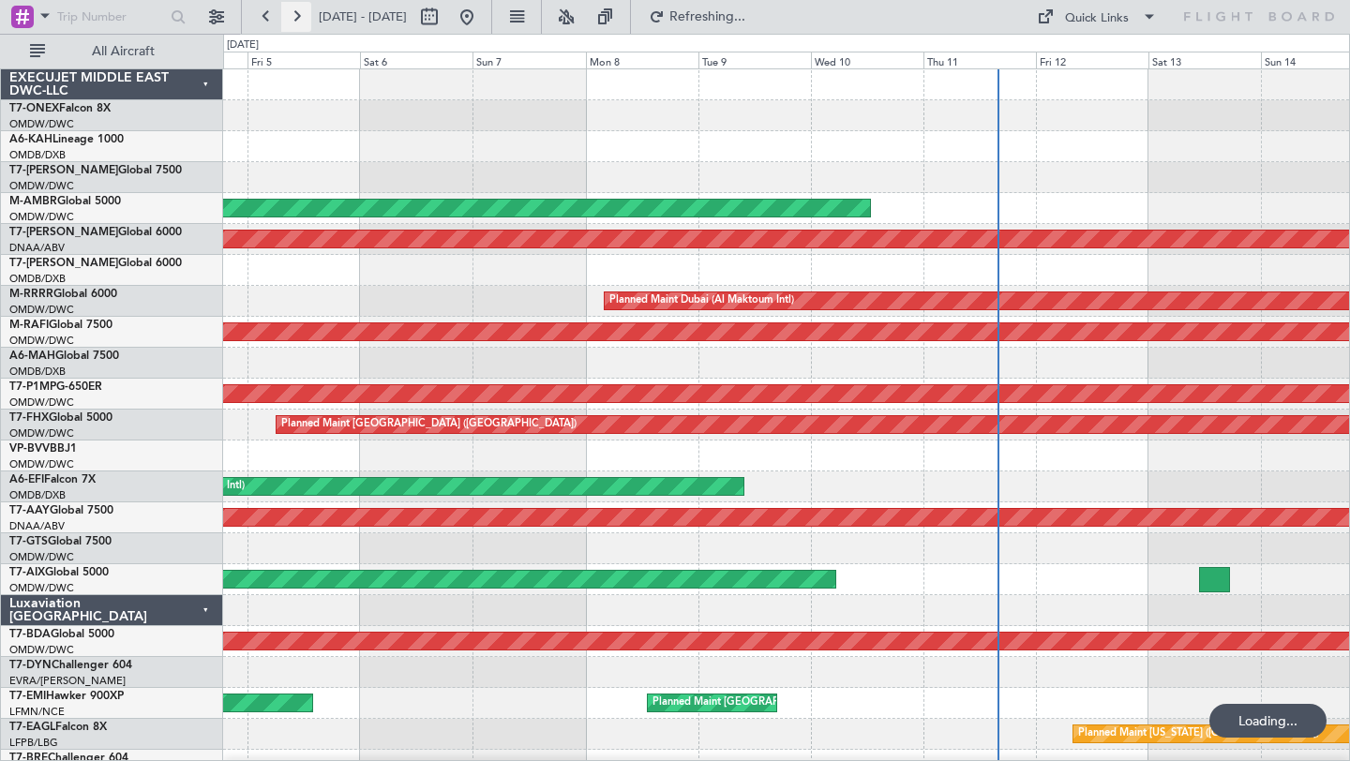
click at [296, 20] on button at bounding box center [296, 17] width 30 height 30
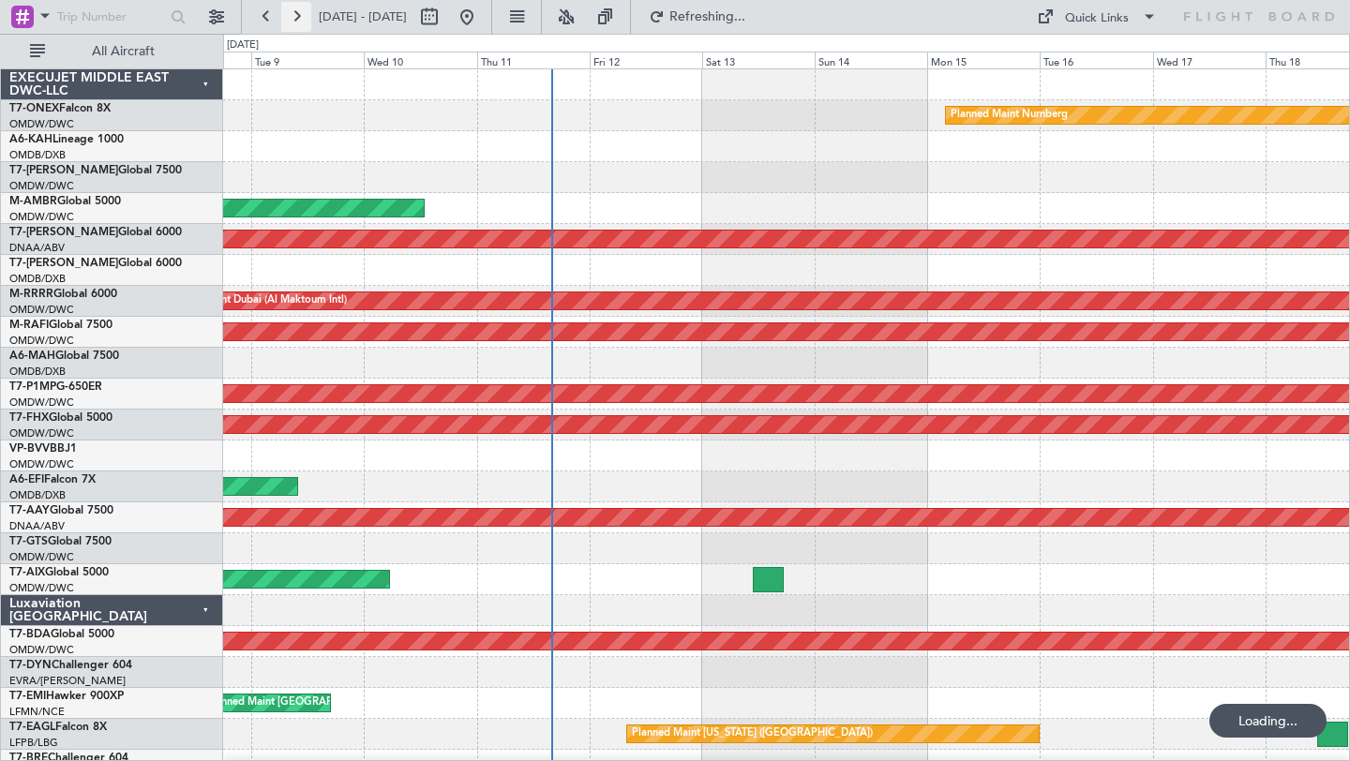
click at [296, 20] on button at bounding box center [296, 17] width 30 height 30
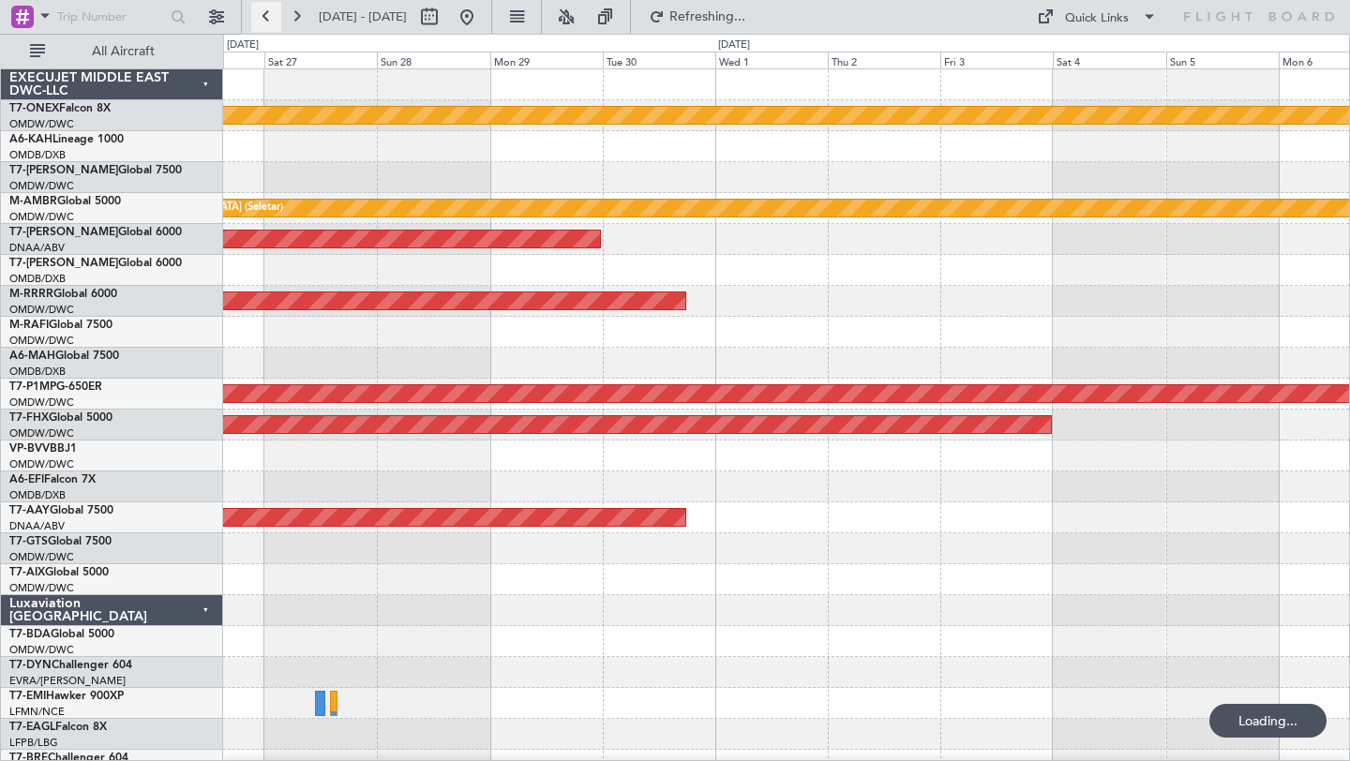
click at [265, 13] on button at bounding box center [266, 17] width 30 height 30
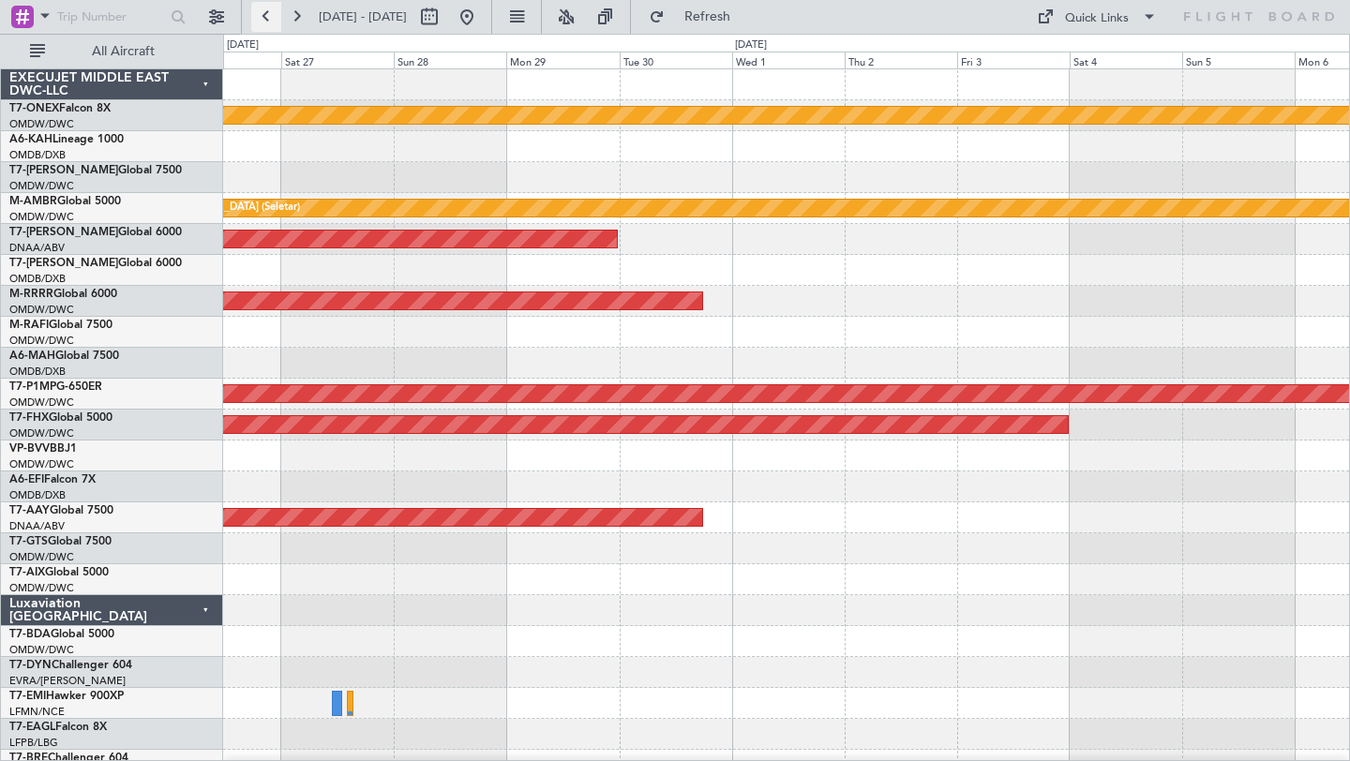
click at [265, 13] on button at bounding box center [266, 17] width 30 height 30
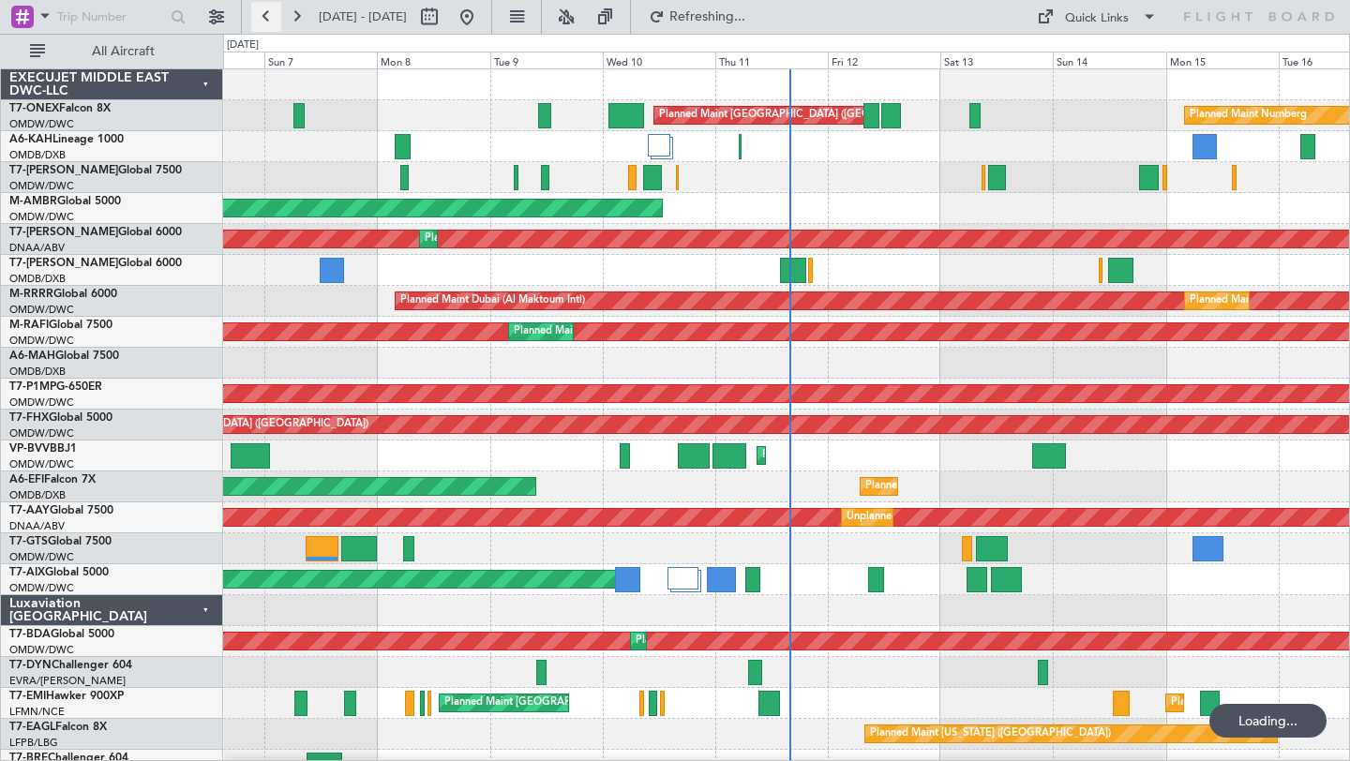
click at [265, 13] on button at bounding box center [266, 17] width 30 height 30
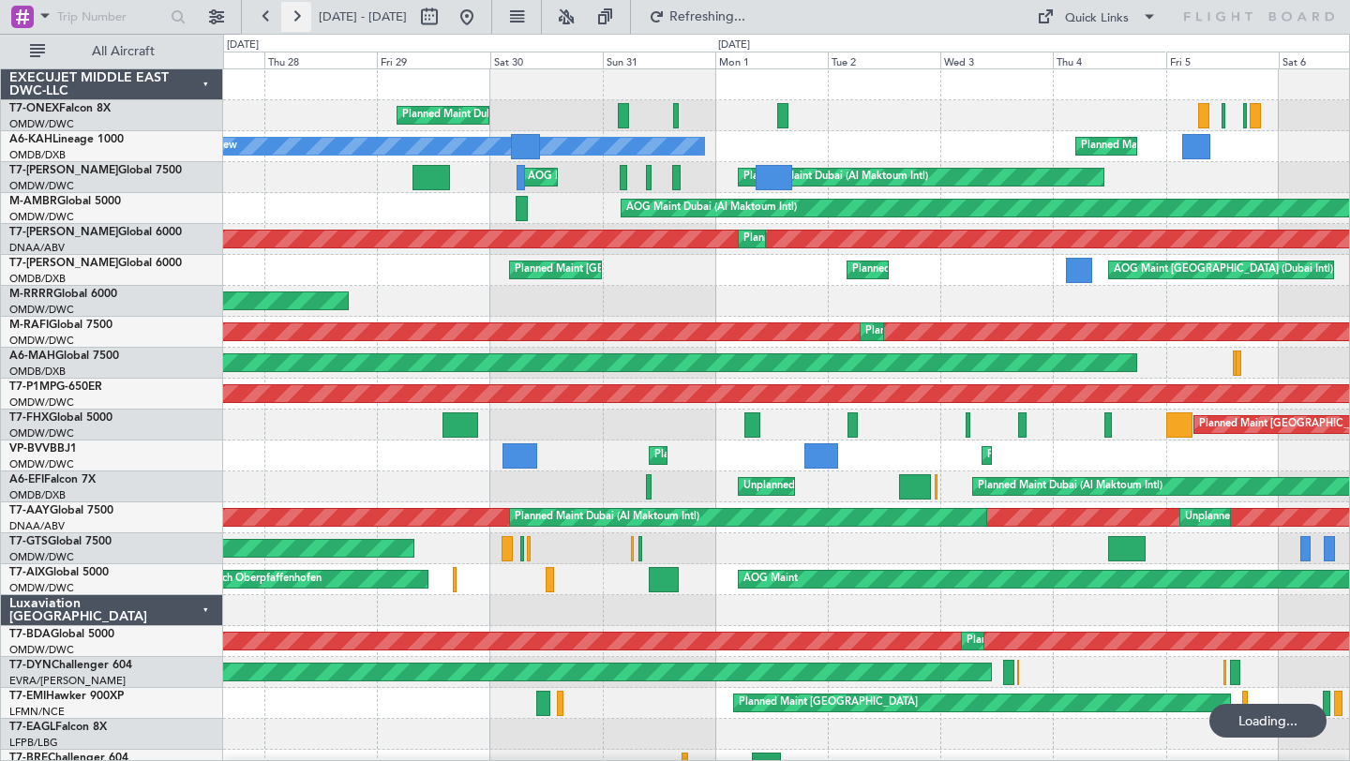
click at [298, 21] on button at bounding box center [296, 17] width 30 height 30
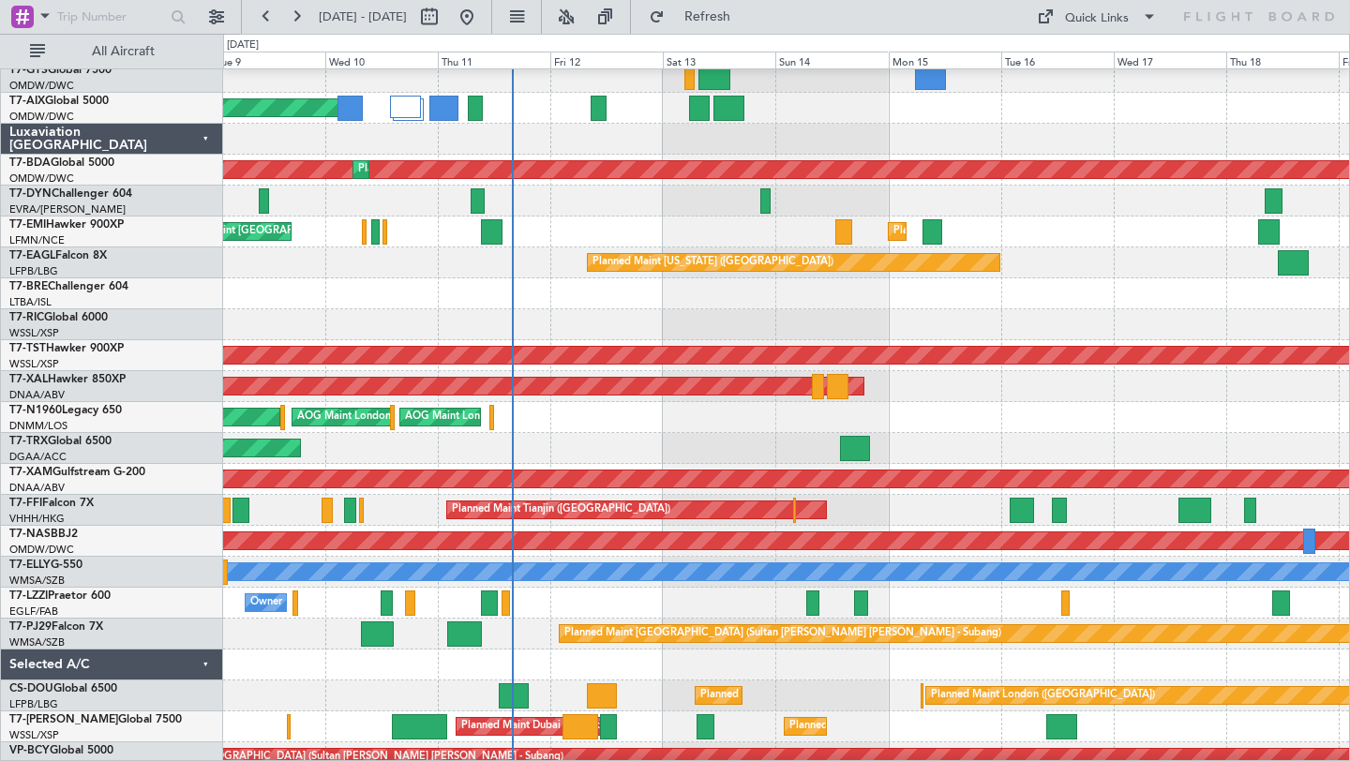
scroll to position [468, 0]
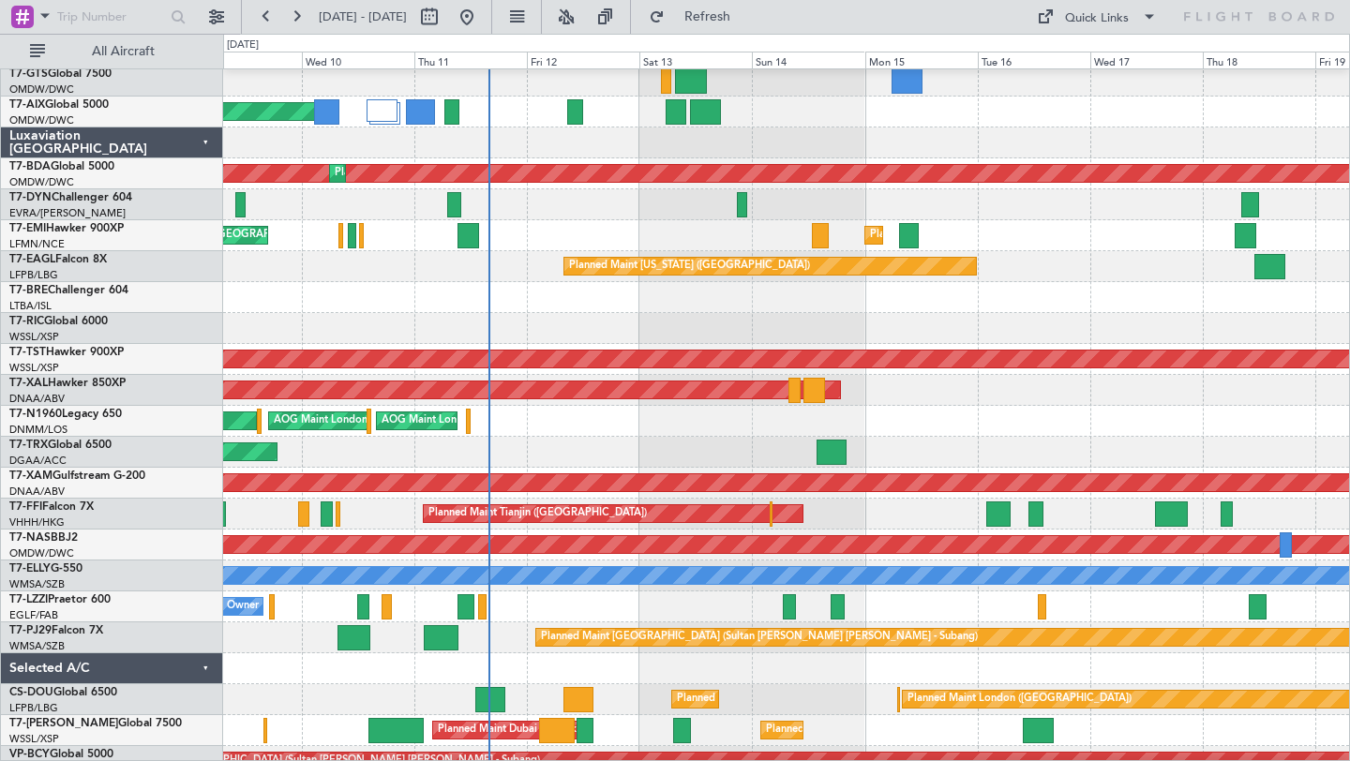
click at [617, 598] on div "Owner" at bounding box center [786, 607] width 1126 height 31
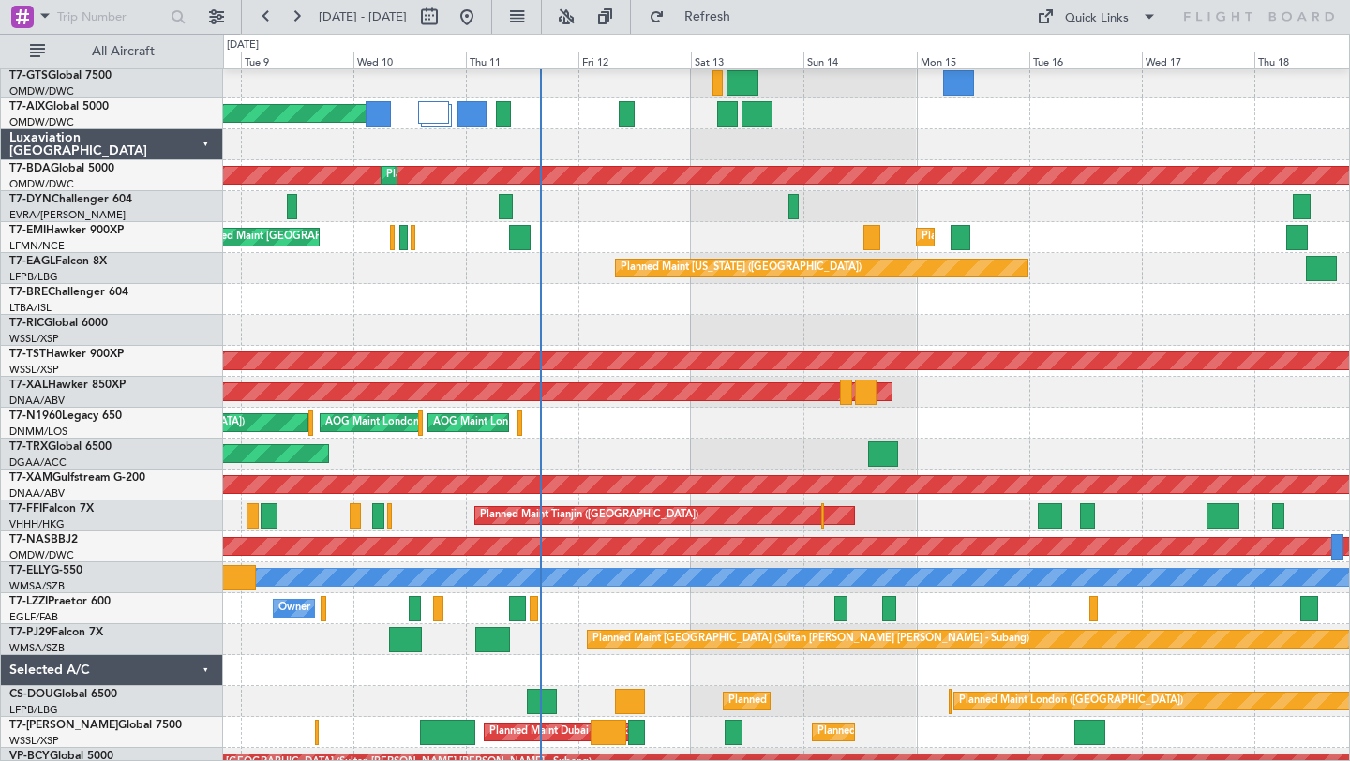
click at [708, 669] on div at bounding box center [786, 670] width 1126 height 31
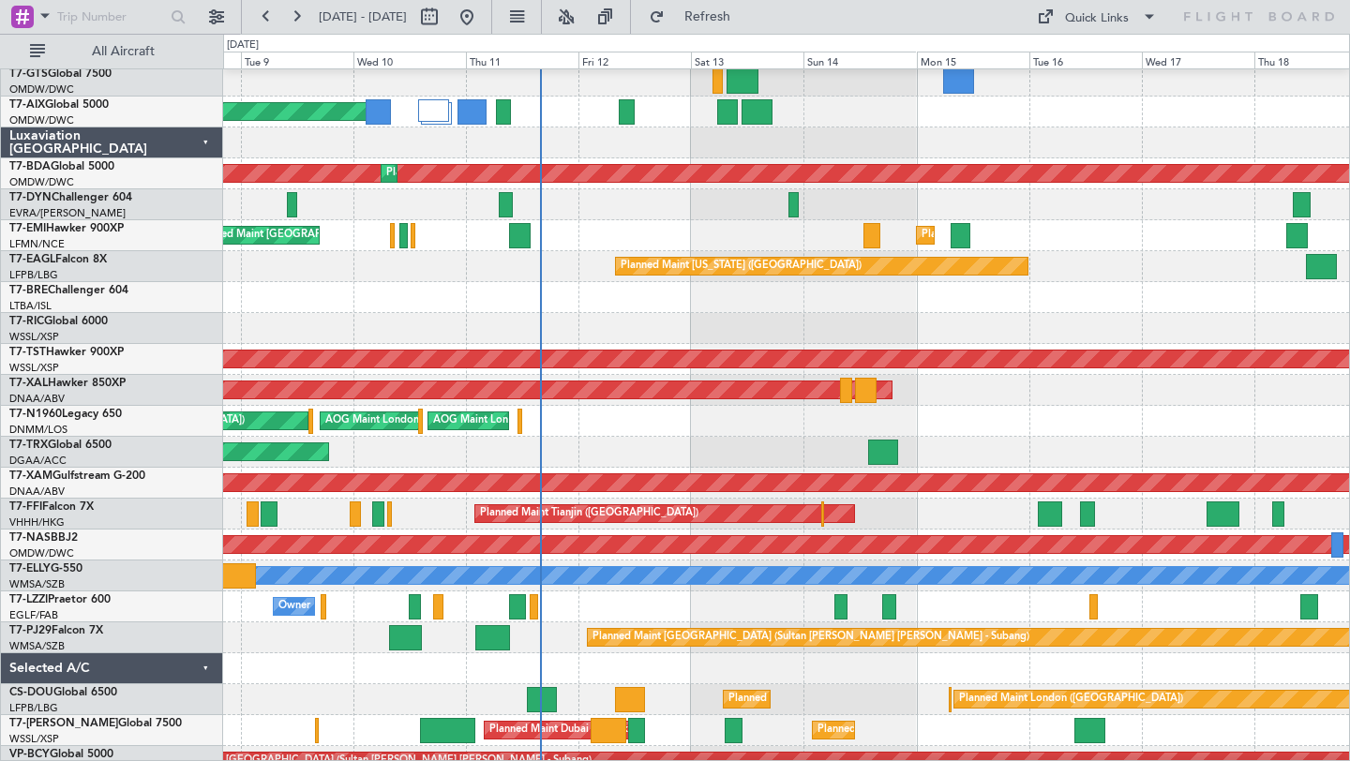
scroll to position [483, 0]
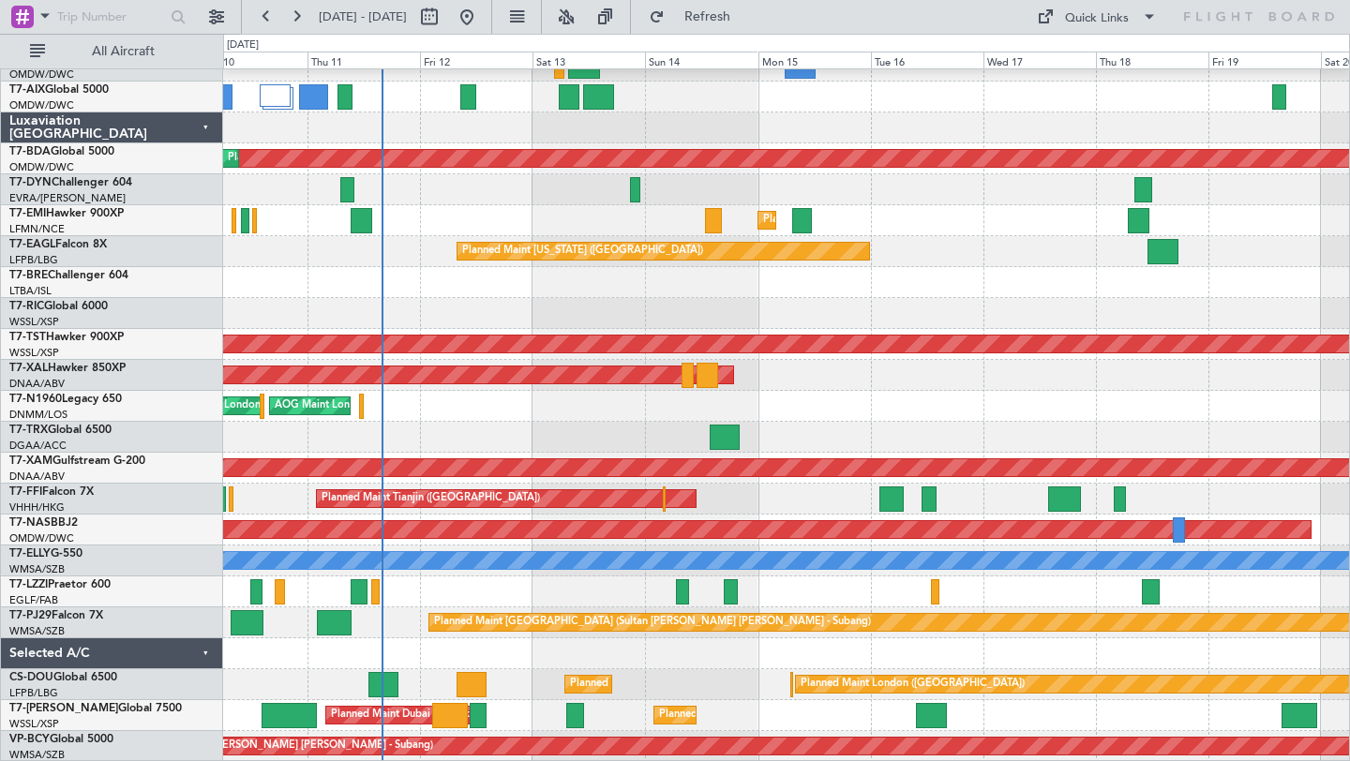
click at [992, 648] on div at bounding box center [786, 653] width 1126 height 31
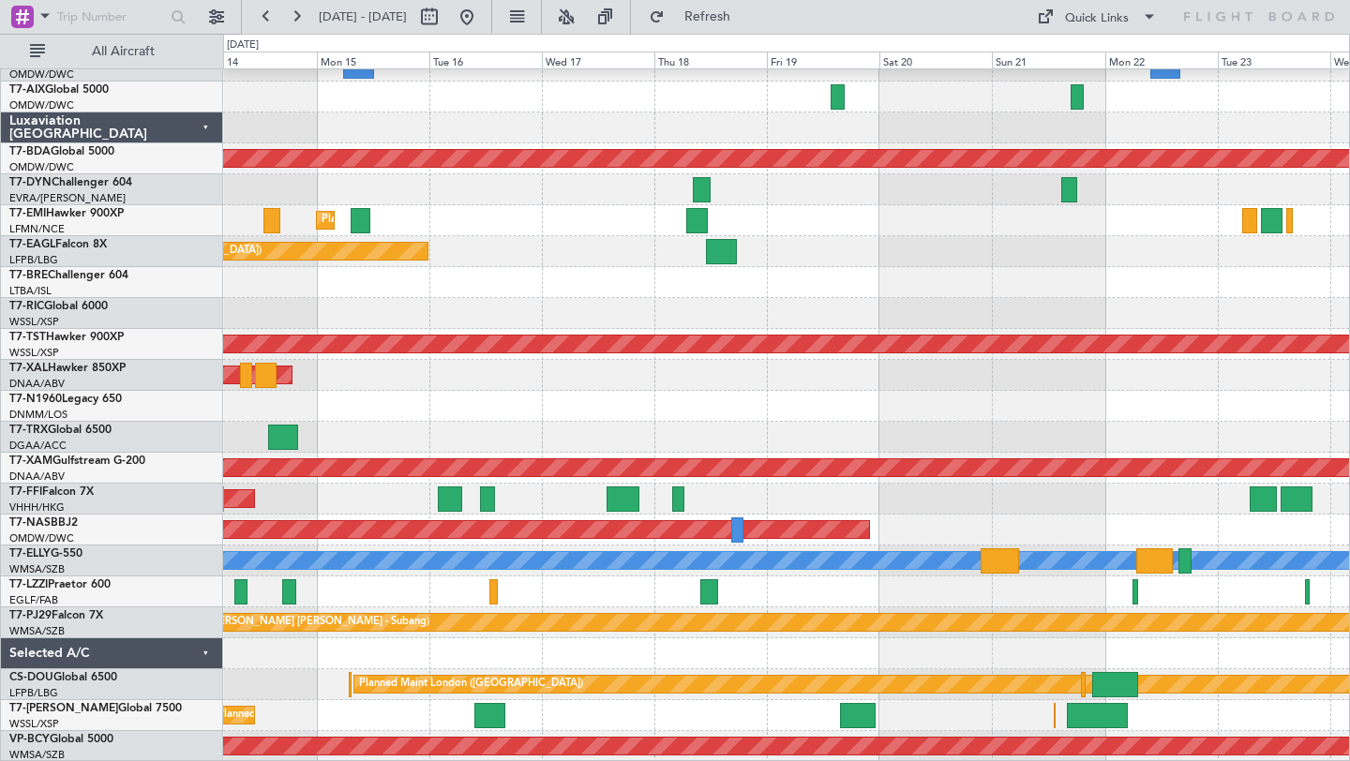
click at [596, 651] on div at bounding box center [786, 653] width 1126 height 31
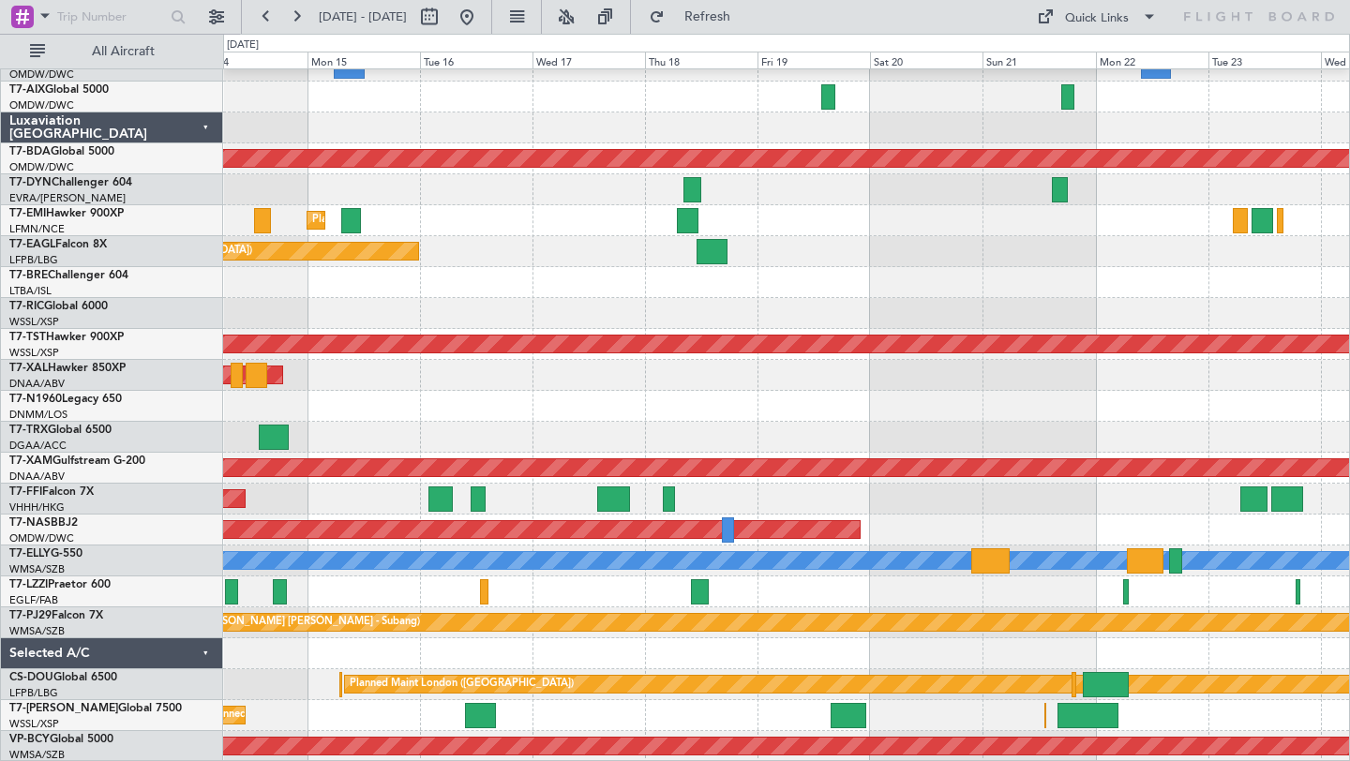
click at [895, 650] on div at bounding box center [786, 653] width 1126 height 31
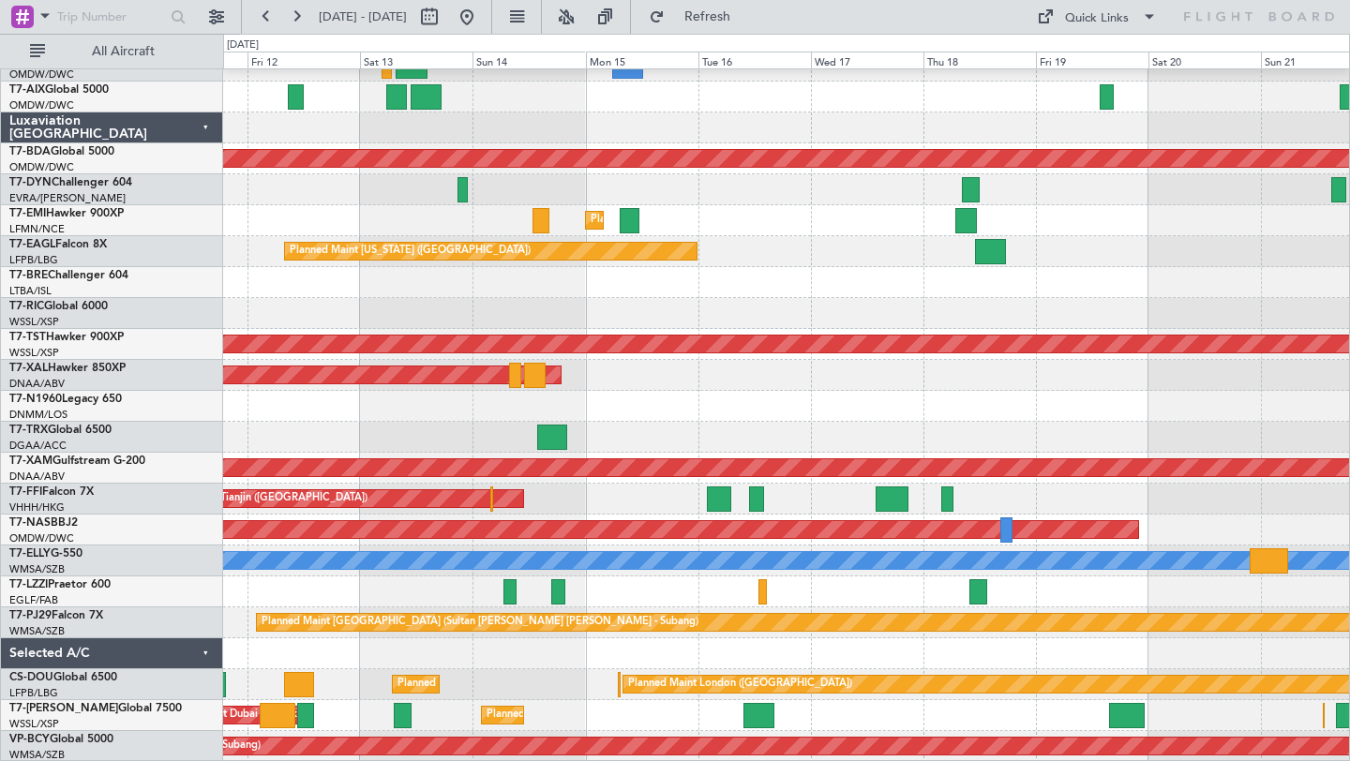
click at [841, 653] on div at bounding box center [786, 653] width 1126 height 31
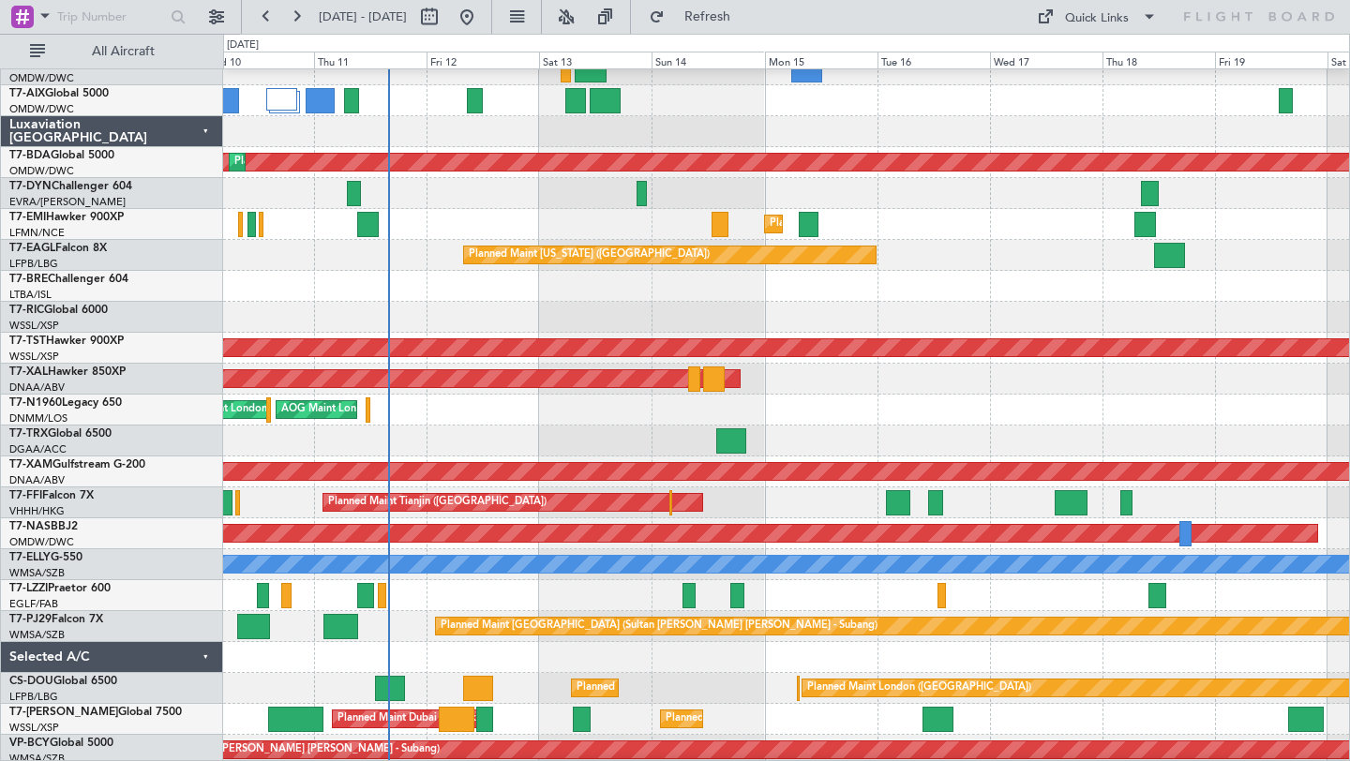
scroll to position [480, 0]
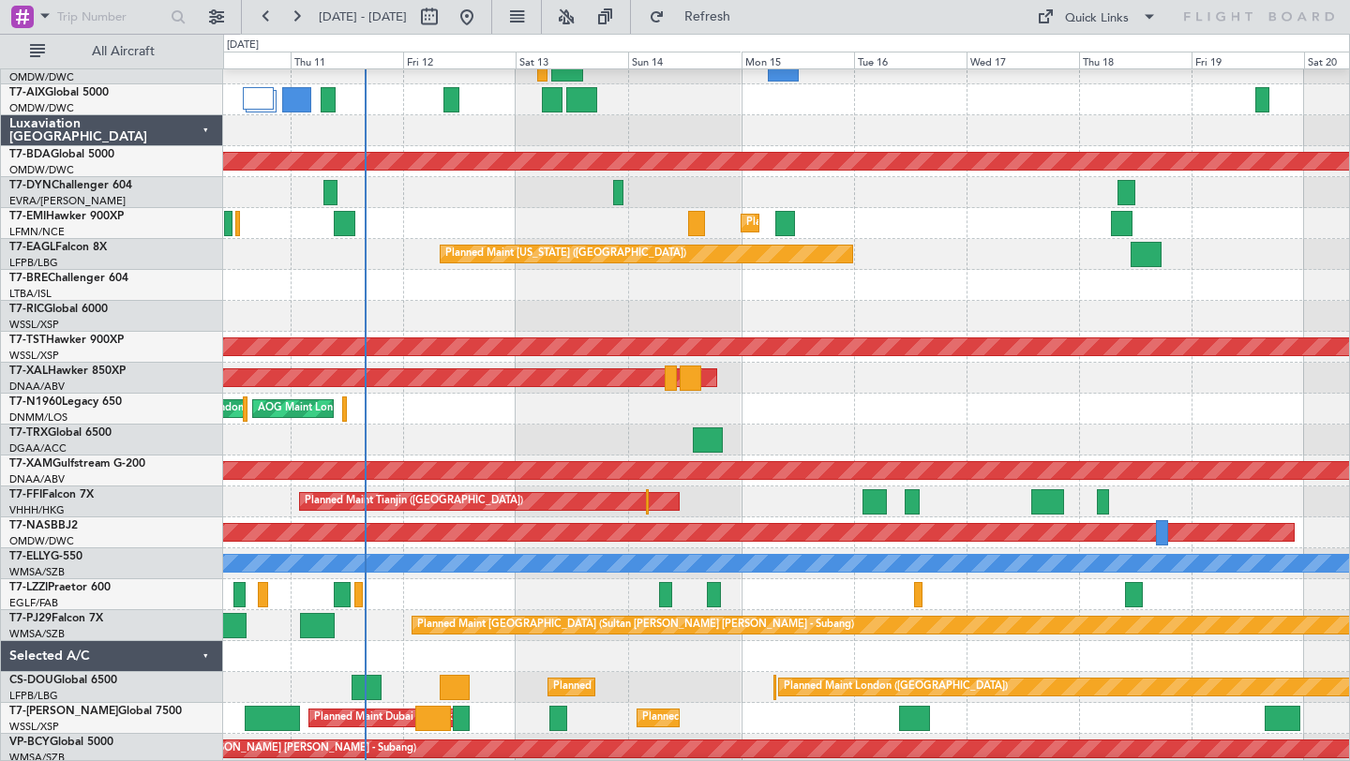
click at [810, 655] on div at bounding box center [786, 656] width 1126 height 31
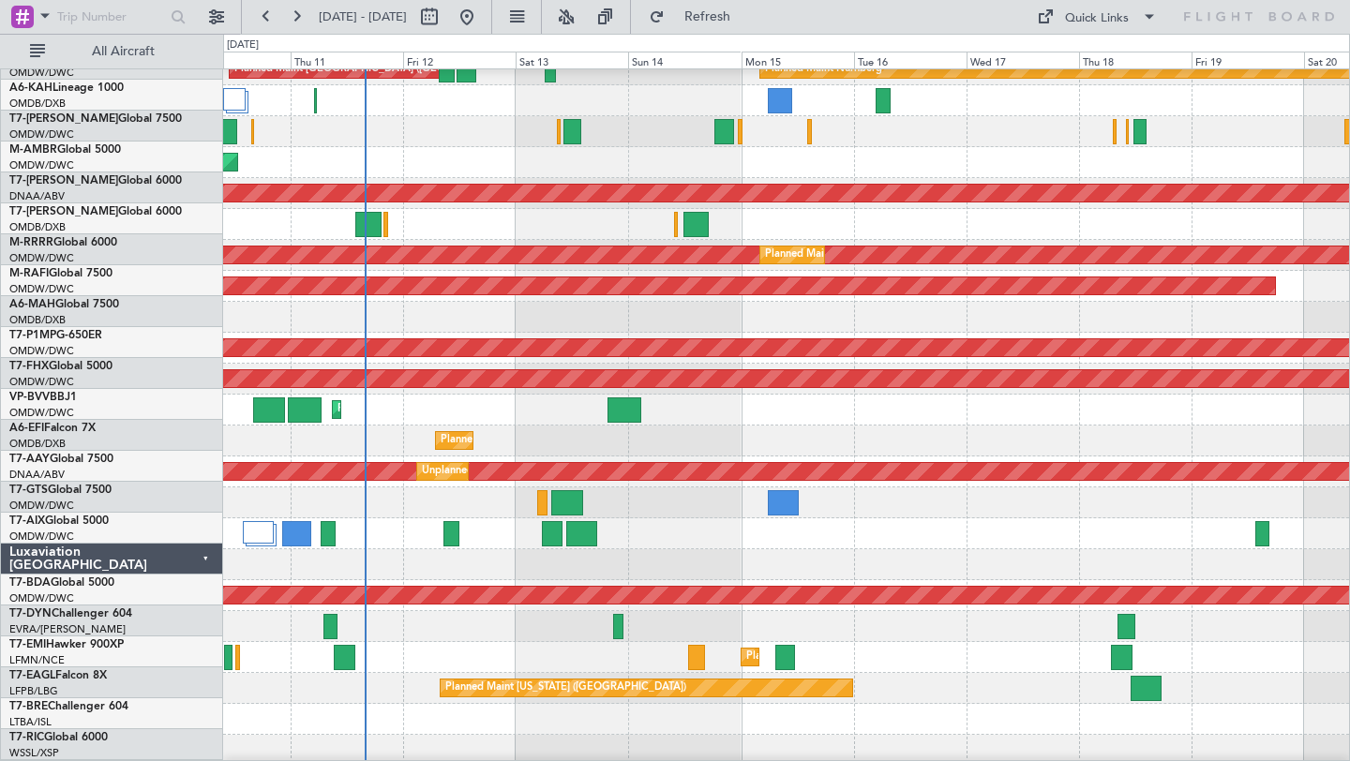
scroll to position [0, 0]
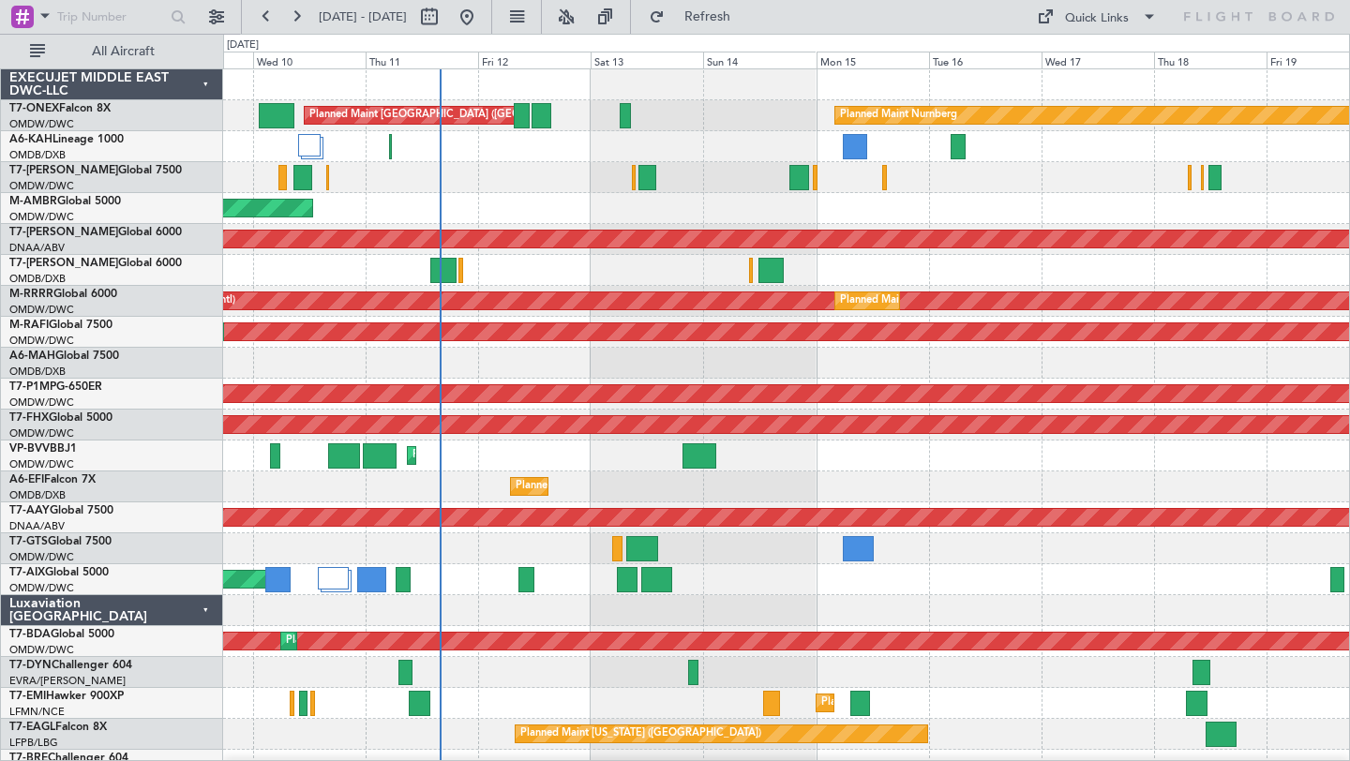
click at [907, 210] on div "AOG Maint Dubai (Al Maktoum Intl)" at bounding box center [786, 208] width 1126 height 31
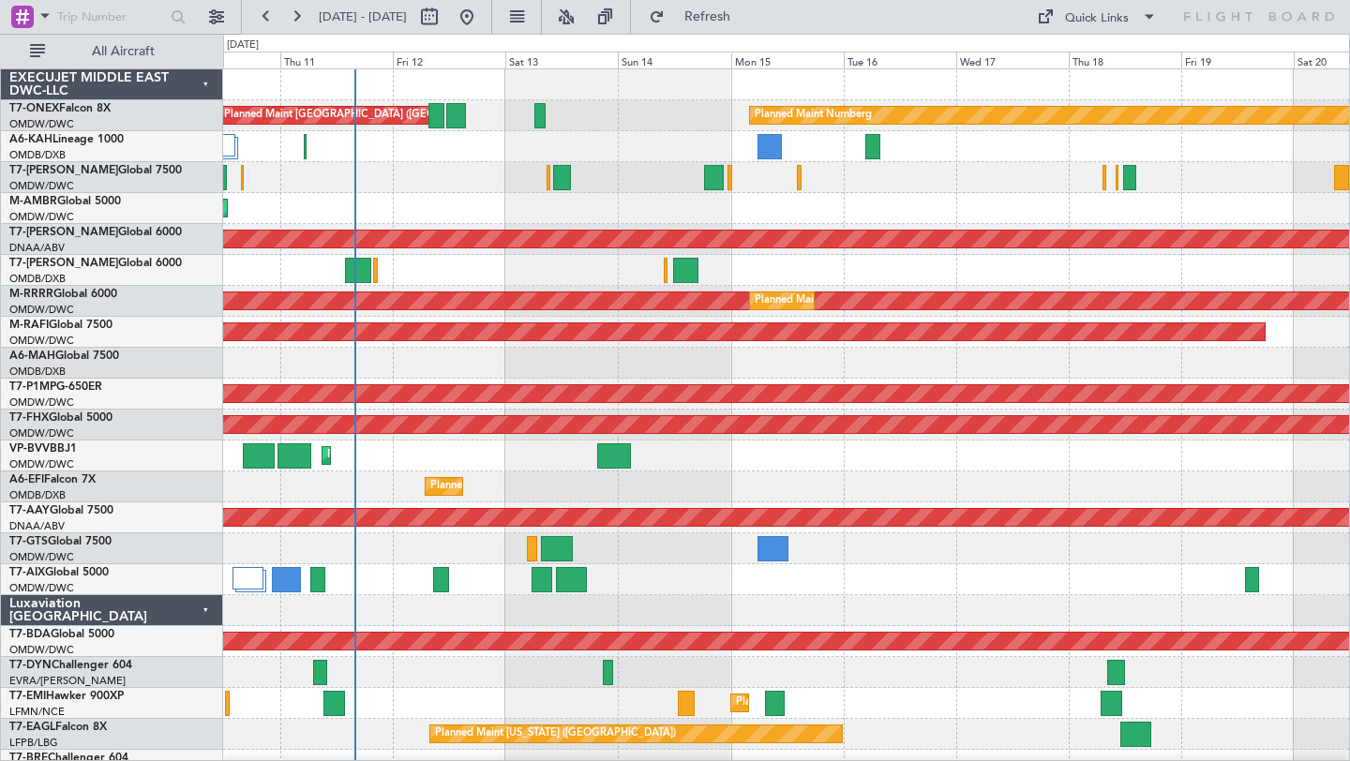
click at [837, 479] on div "Planned Maint Dubai (Al Maktoum Intl) Planned Maint [GEOGRAPHIC_DATA] (Al Makto…" at bounding box center [786, 487] width 1126 height 31
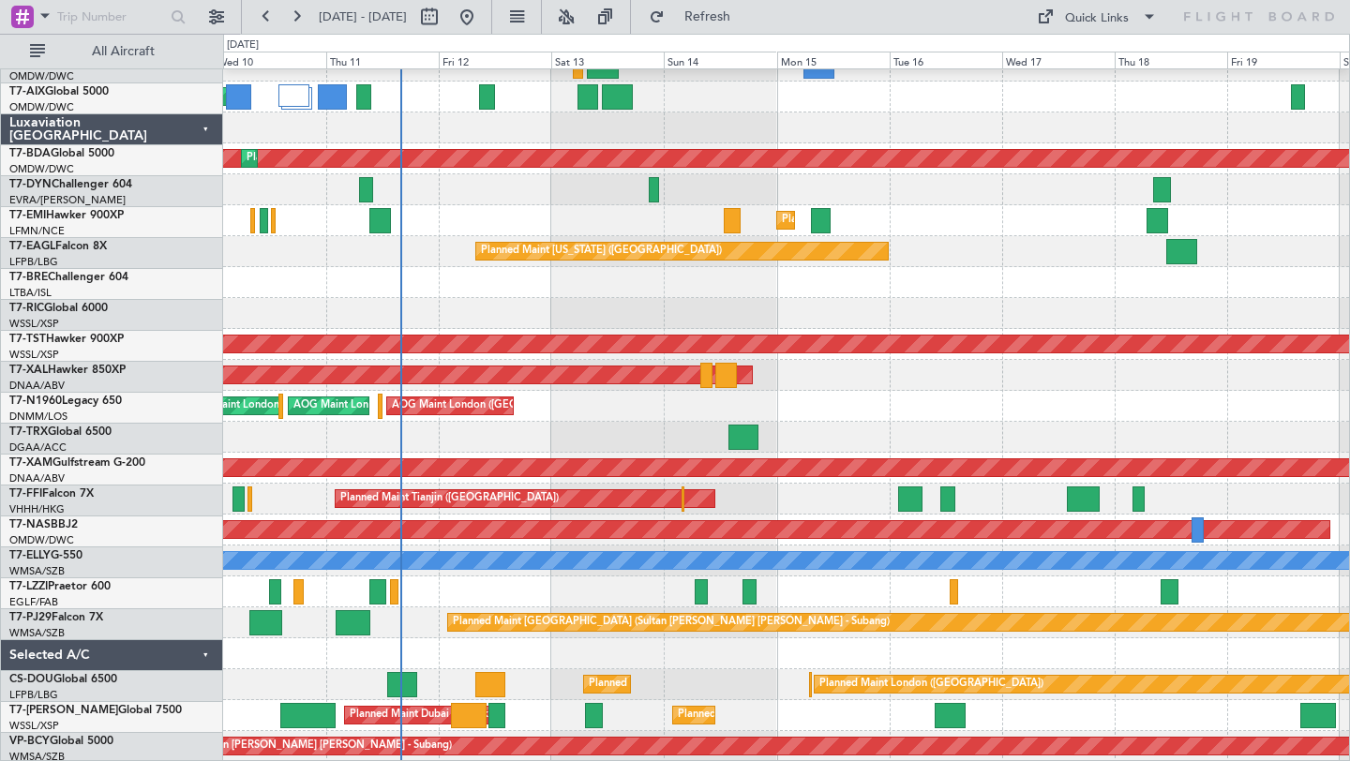
scroll to position [483, 0]
click at [667, 652] on div at bounding box center [786, 653] width 1126 height 31
